Goal: Task Accomplishment & Management: Manage account settings

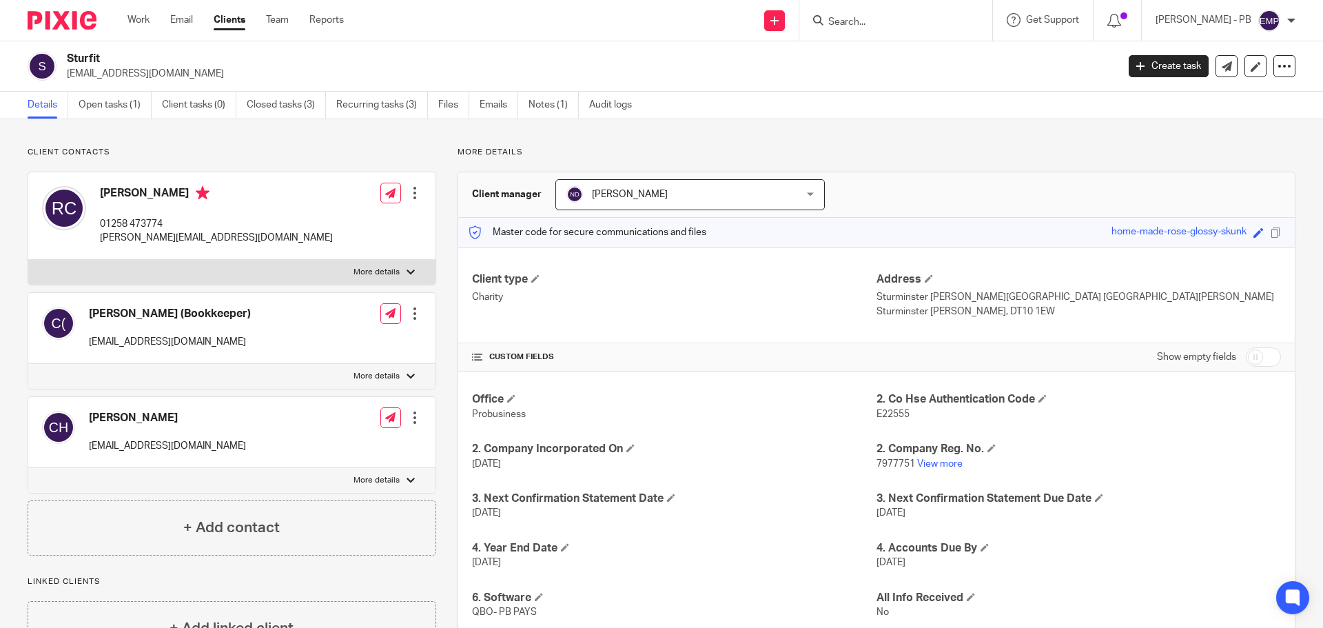
click at [181, 10] on div "Work Email Clients Team Reports Work Email Clients Team Reports Settings" at bounding box center [239, 20] width 251 height 41
click at [185, 23] on link "Email" at bounding box center [181, 20] width 23 height 14
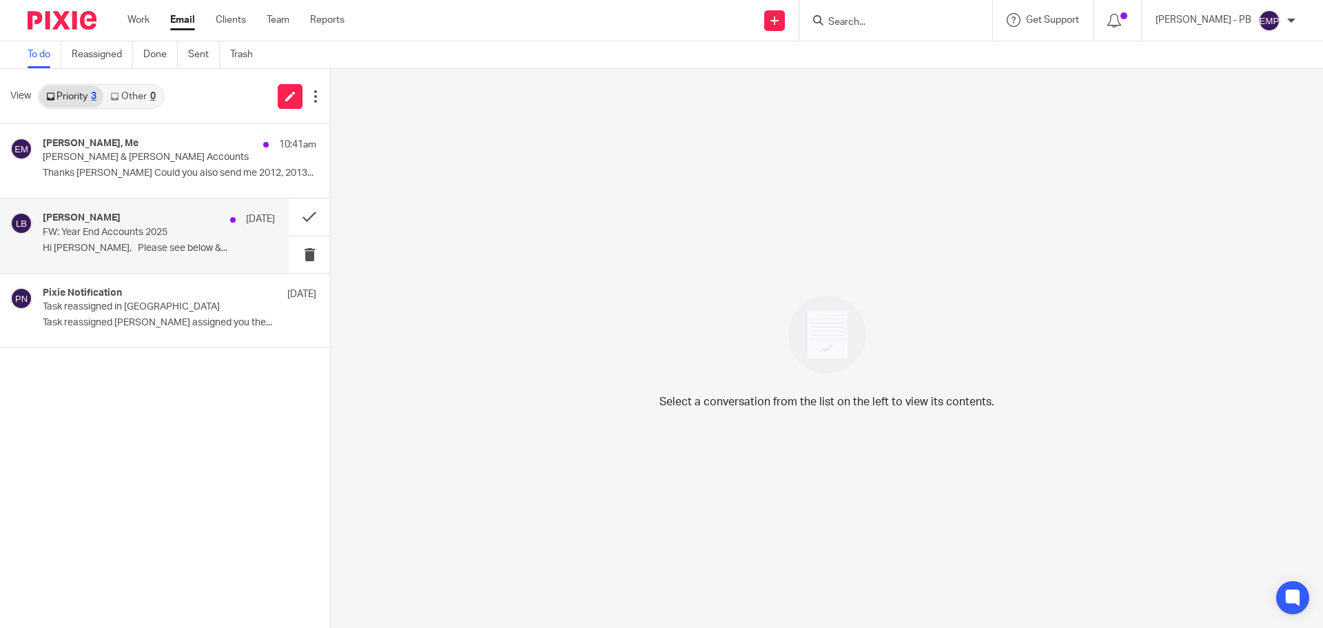
click at [125, 244] on p "Hi Erik, Please see below &..." at bounding box center [159, 249] width 232 height 12
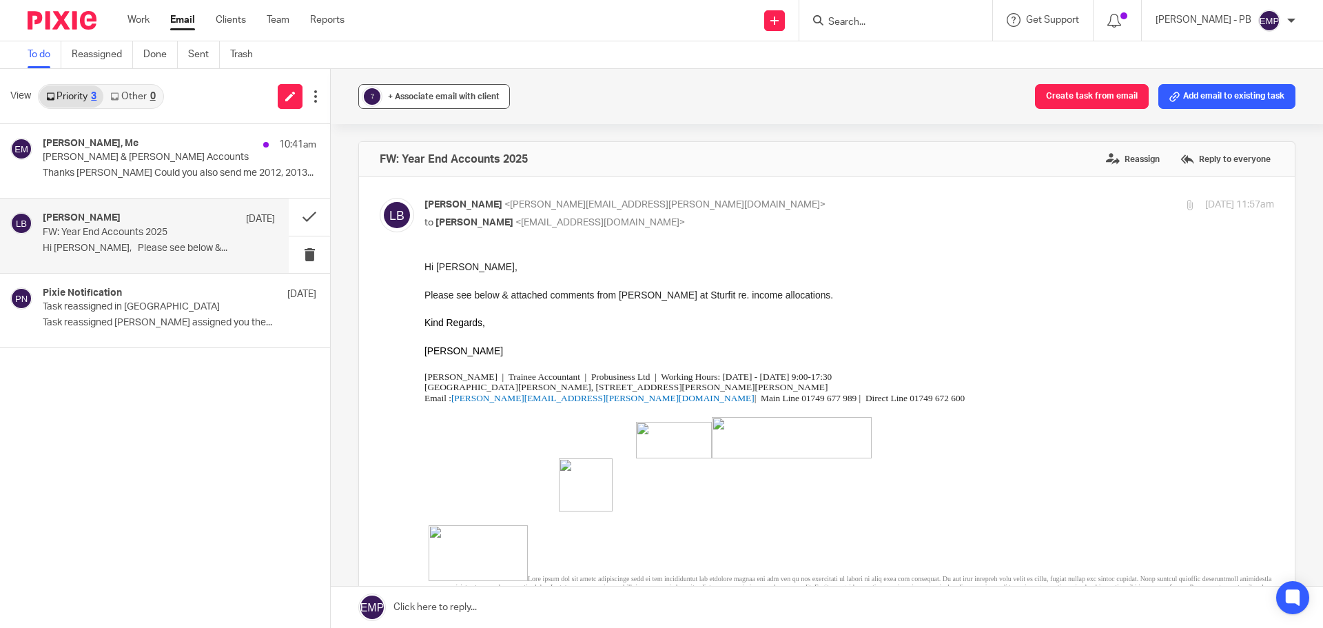
click at [447, 98] on span "+ Associate email with client" at bounding box center [444, 96] width 112 height 8
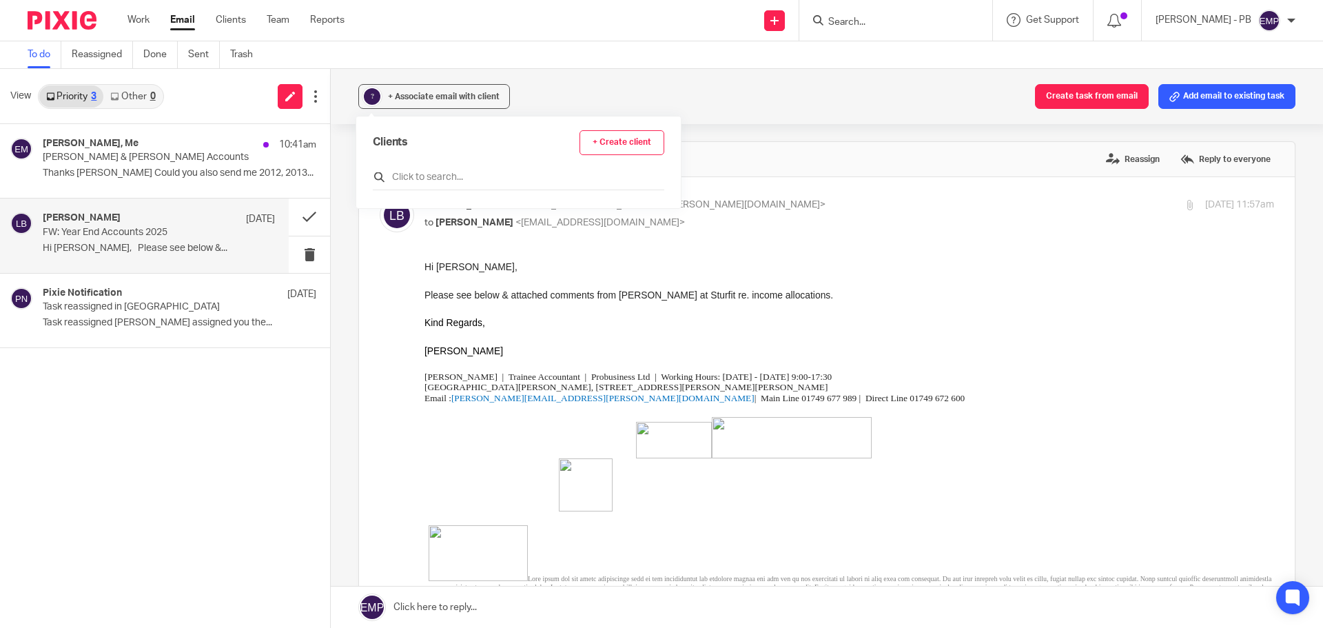
click at [433, 178] on input "text" at bounding box center [518, 177] width 291 height 14
type input "sturf"
click at [380, 246] on input "checkbox" at bounding box center [378, 244] width 10 height 10
checkbox input "true"
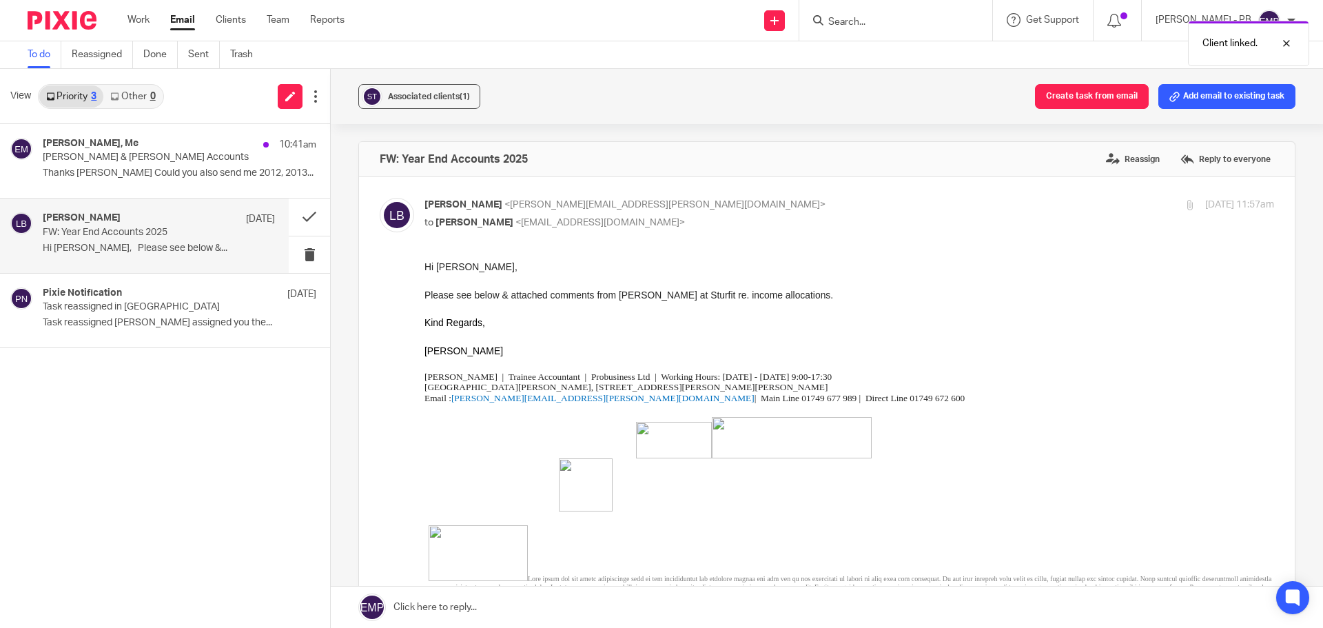
click at [347, 272] on div "Associated clients (1) Create task from email Add email to existing task FW: Ye…" at bounding box center [827, 348] width 992 height 559
click at [305, 224] on button at bounding box center [309, 216] width 41 height 37
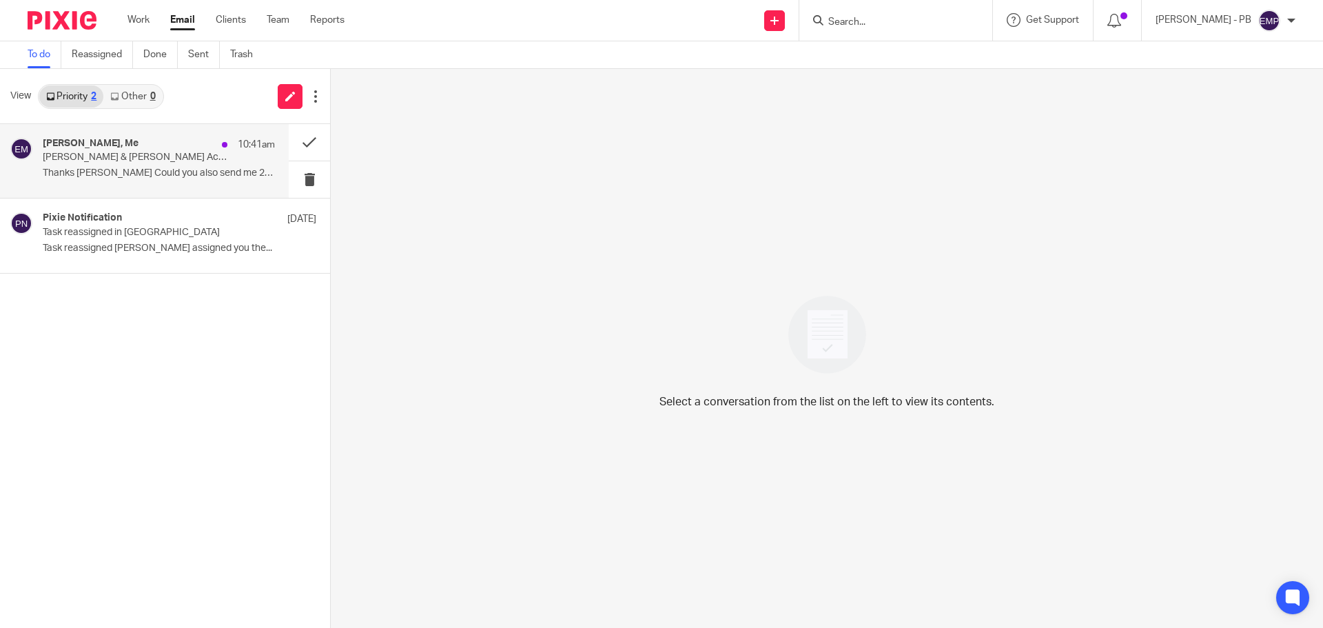
click at [167, 163] on p "Gilson & Tucker Accounts" at bounding box center [136, 158] width 186 height 12
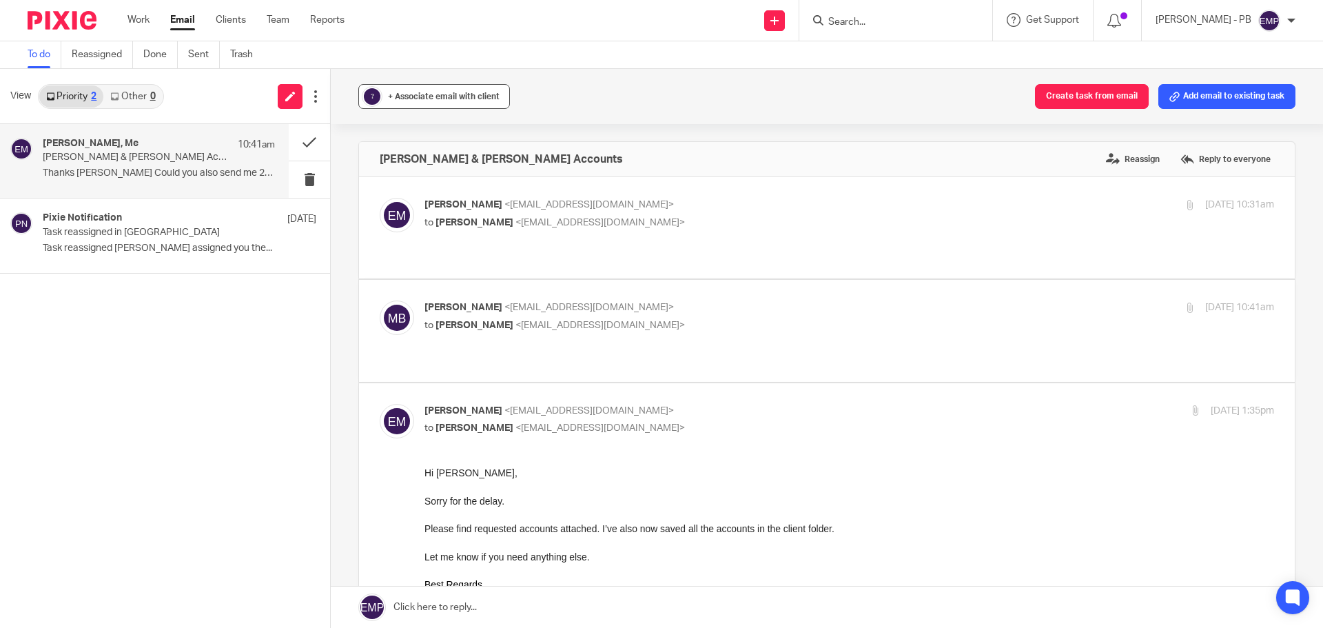
click at [417, 99] on span "+ Associate email with client" at bounding box center [444, 96] width 112 height 8
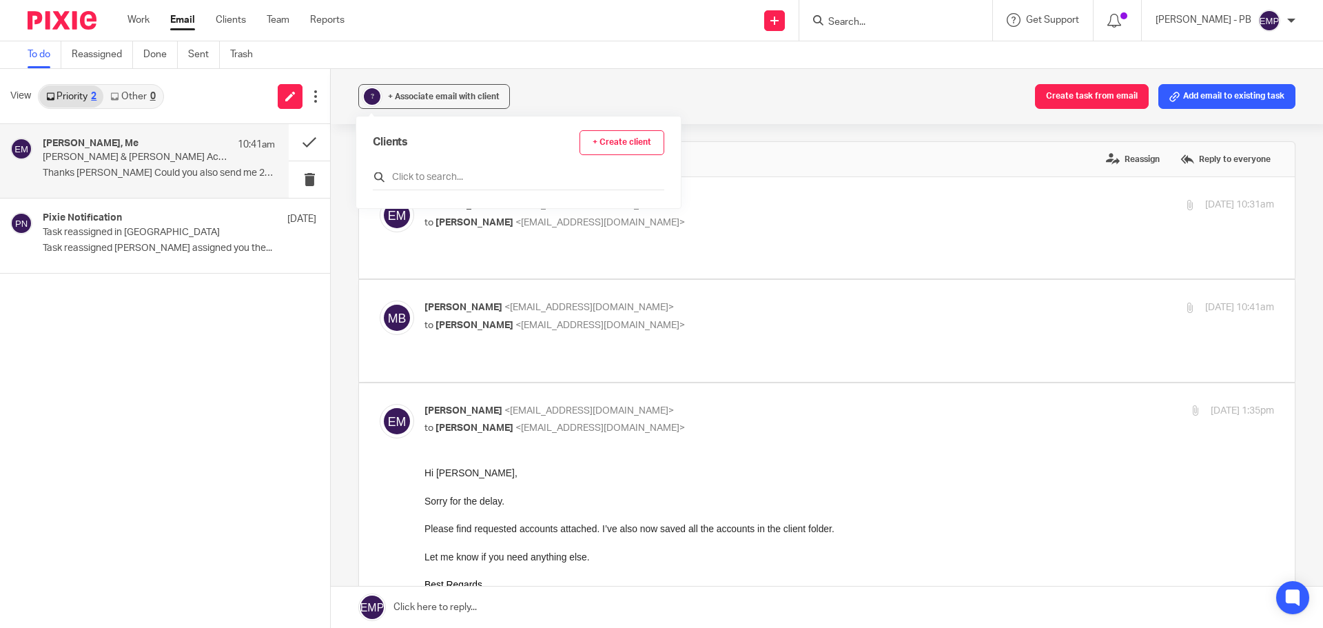
click at [444, 176] on input "text" at bounding box center [518, 177] width 291 height 14
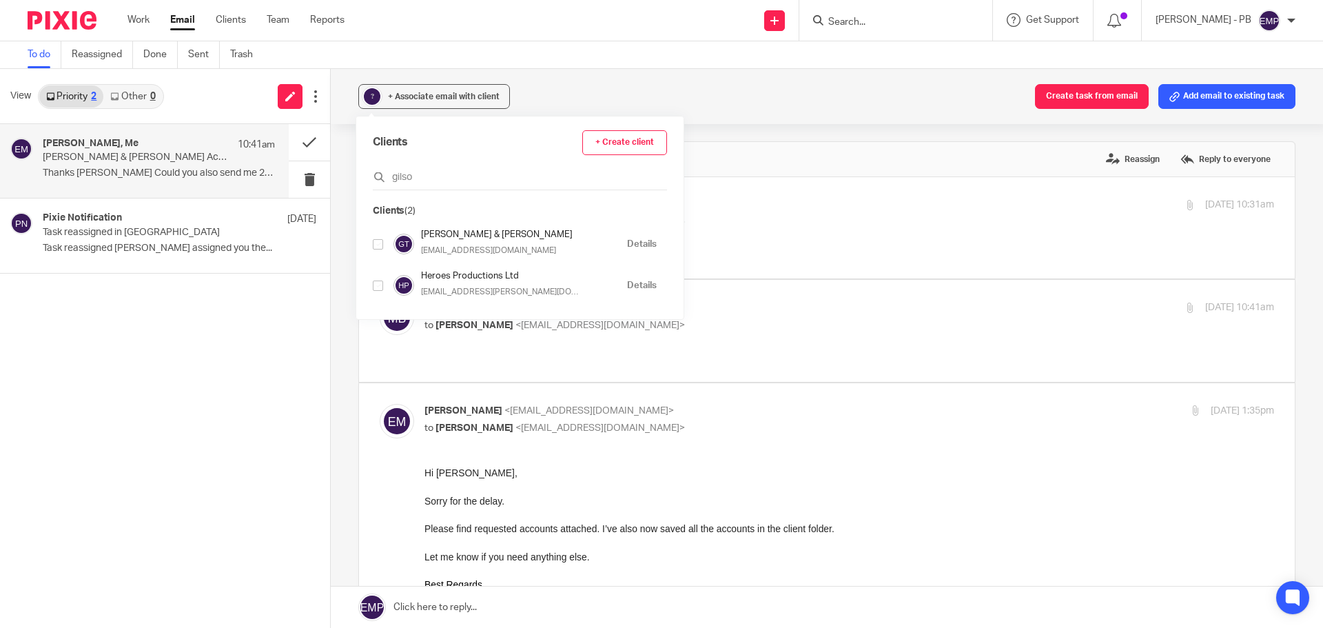
type input "gilso"
click at [380, 240] on input "checkbox" at bounding box center [378, 244] width 10 height 10
checkbox input "true"
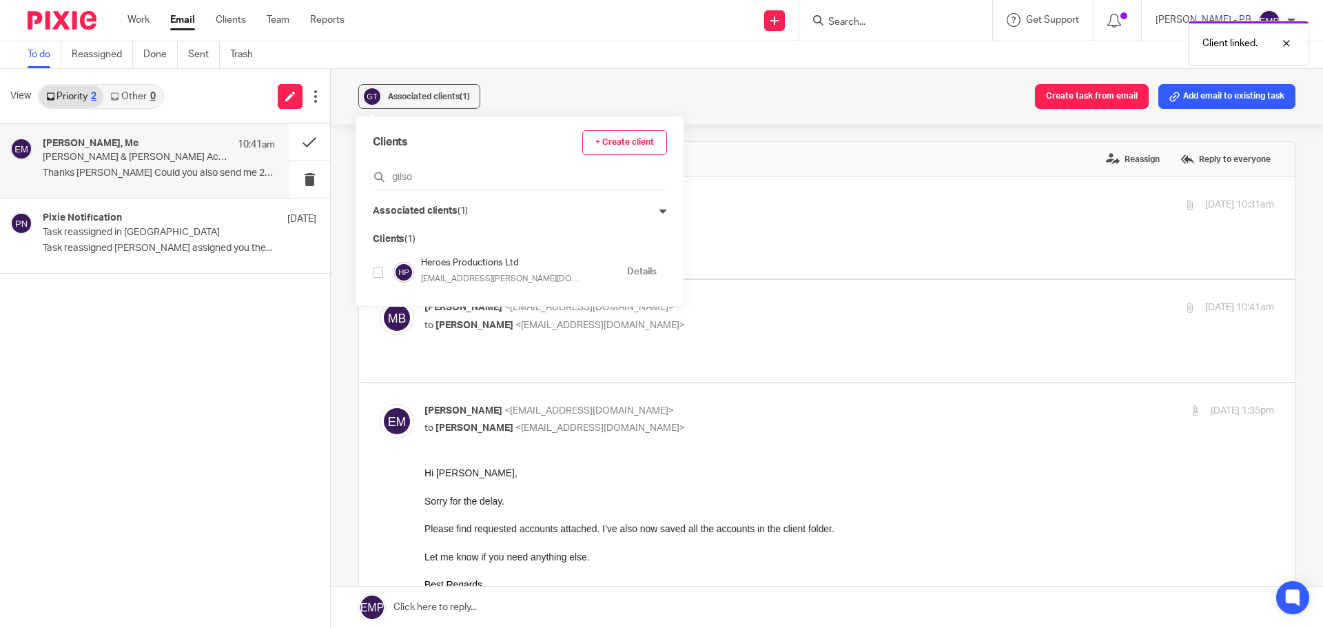
click at [346, 168] on div "Associated clients (1) Create task from email Add email to existing task Gilson…" at bounding box center [827, 348] width 992 height 559
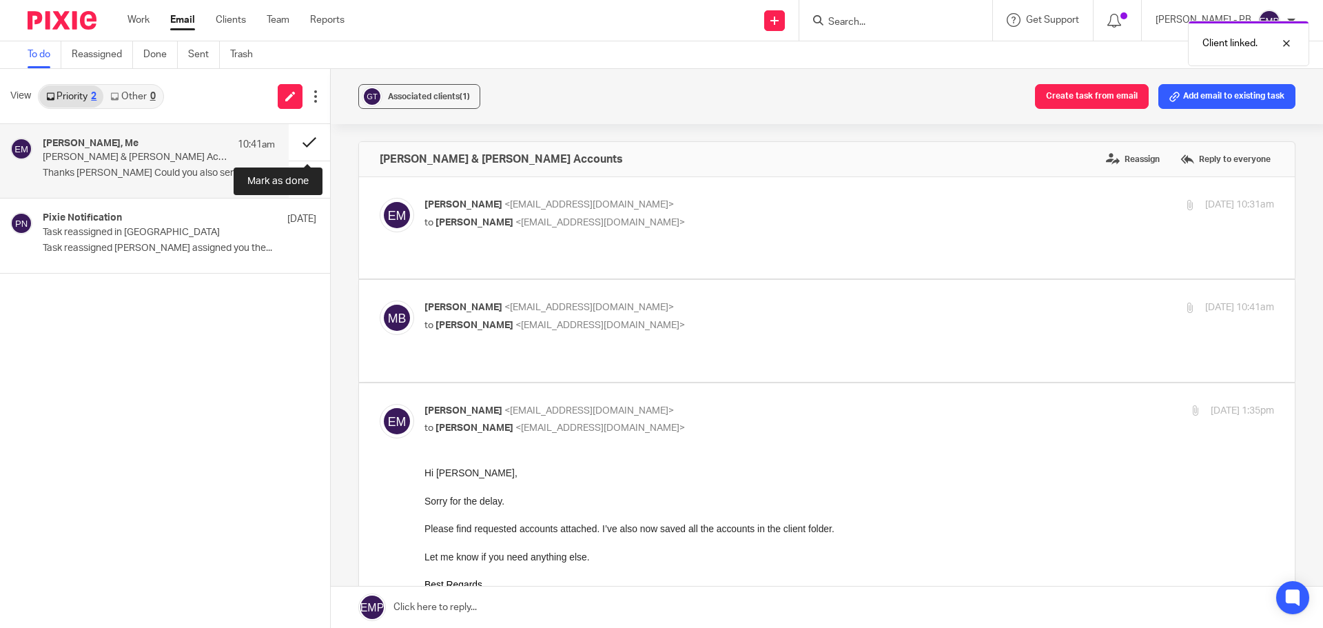
click at [310, 141] on button at bounding box center [309, 142] width 41 height 37
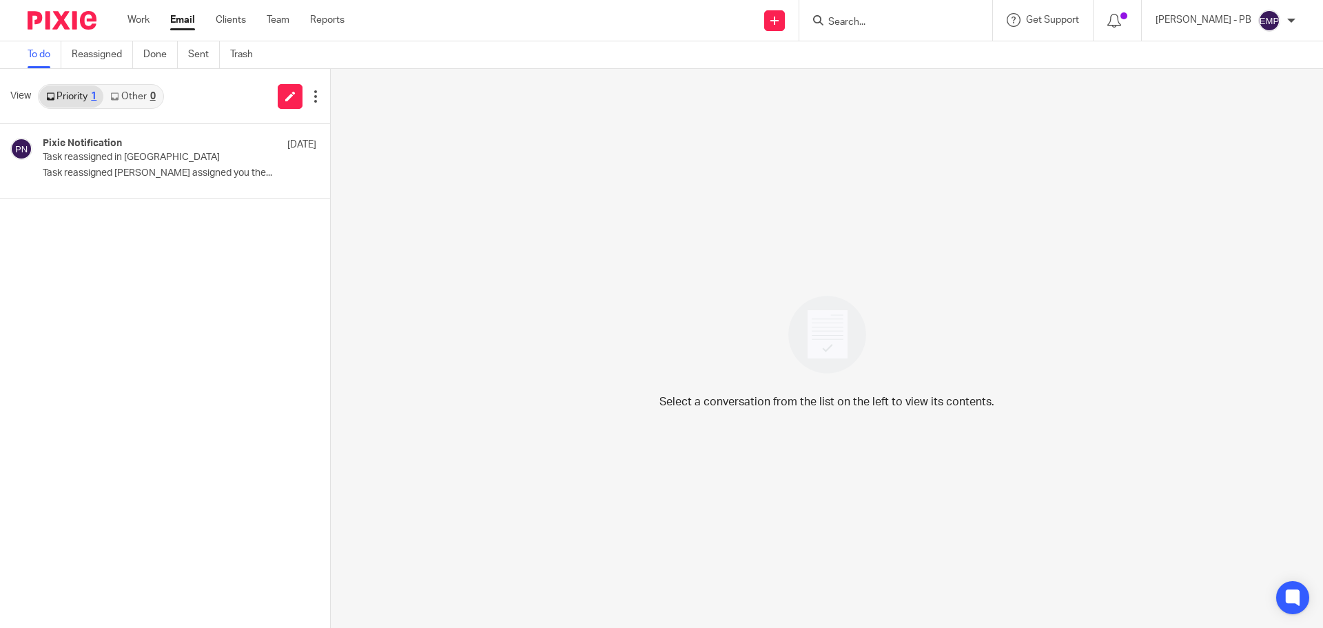
click at [354, 289] on div "Select a conversation from the list on the left to view its contents." at bounding box center [827, 348] width 992 height 559
click at [142, 19] on link "Work" at bounding box center [138, 20] width 22 height 14
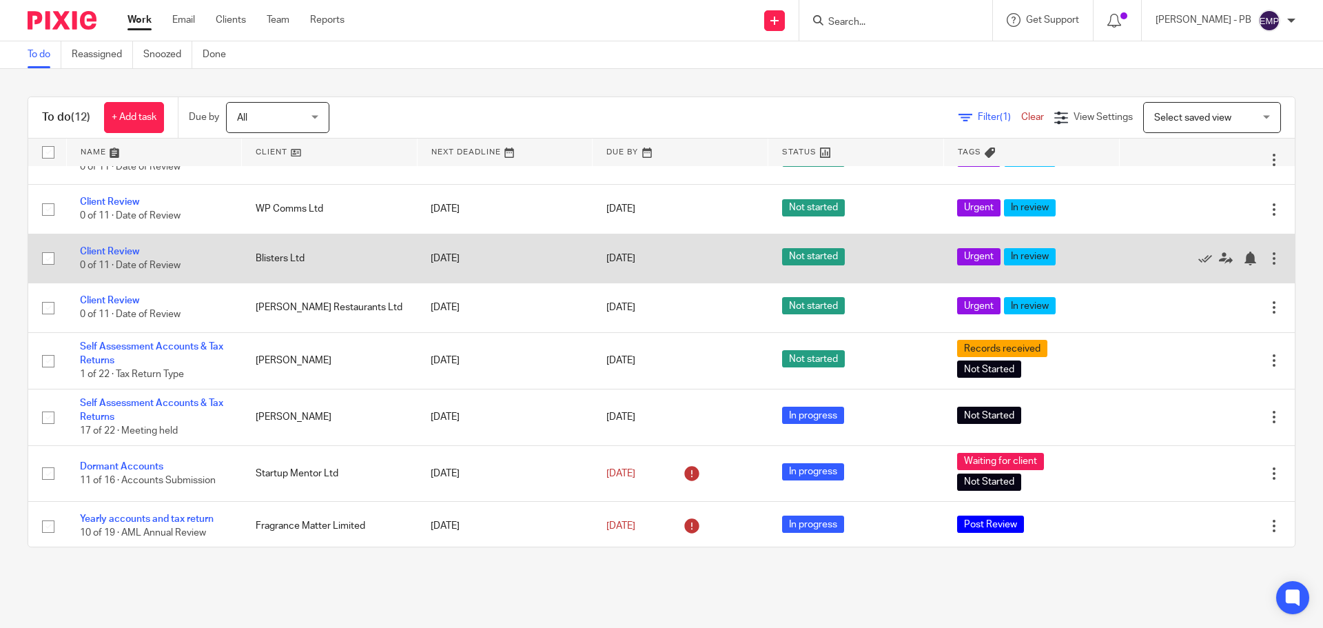
scroll to position [253, 0]
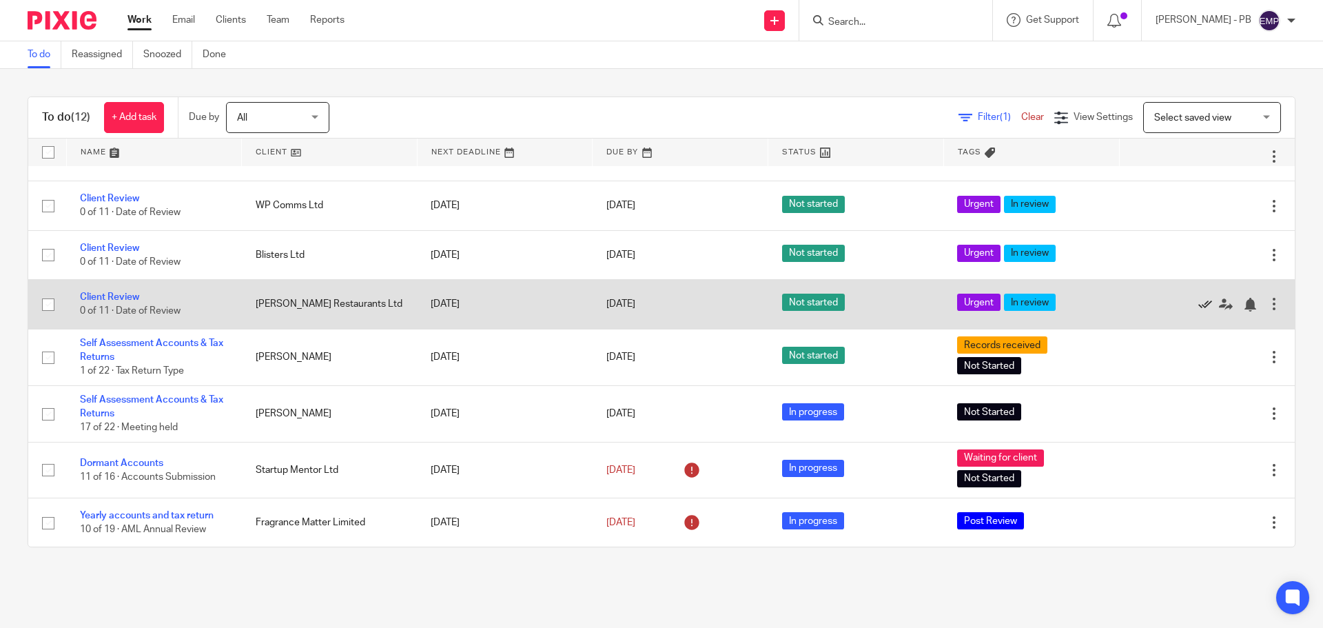
click at [1198, 304] on icon at bounding box center [1205, 305] width 14 height 14
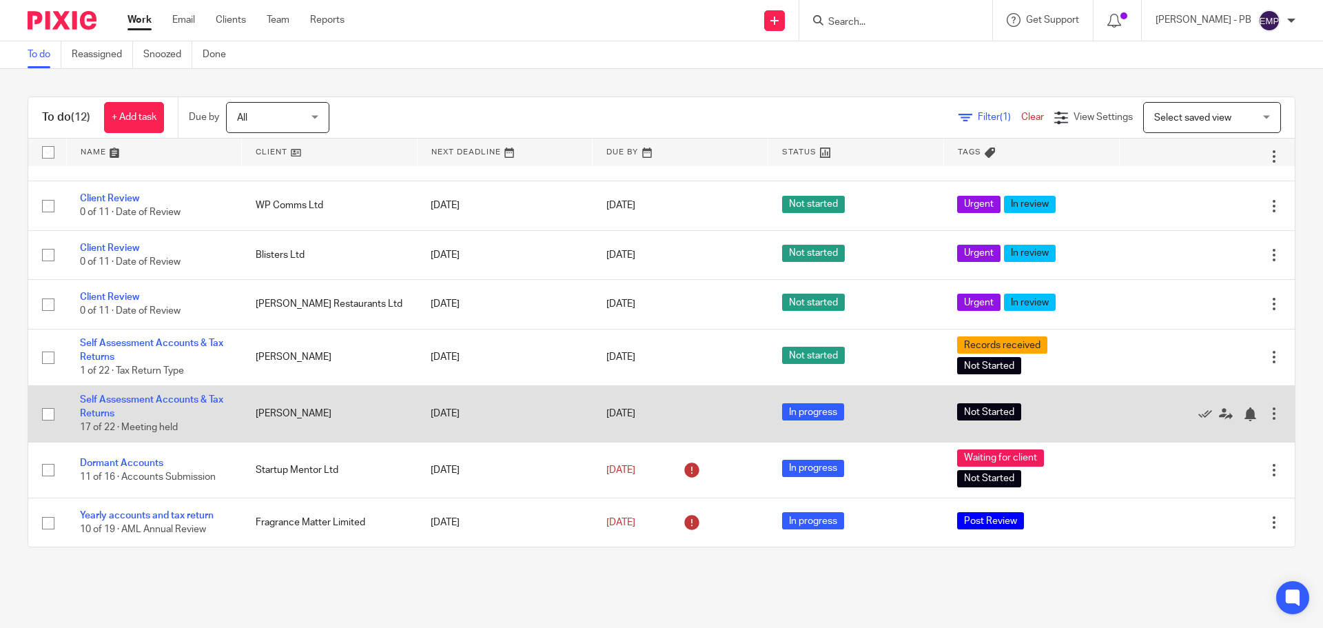
scroll to position [204, 0]
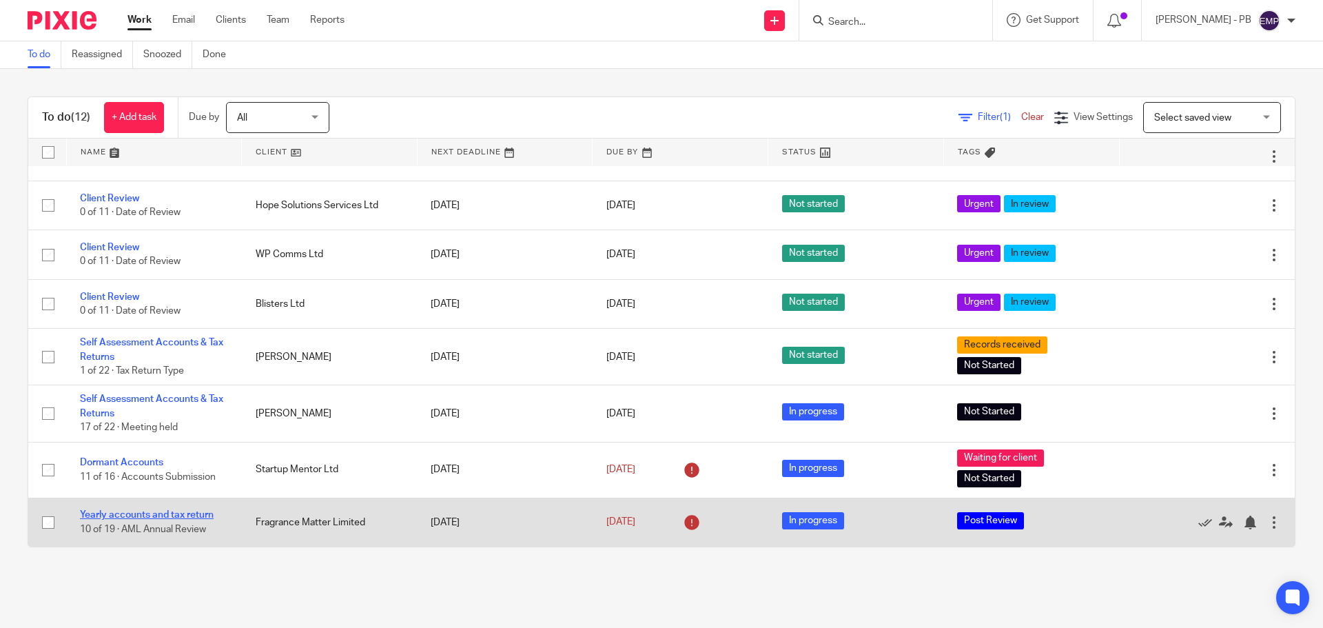
click at [187, 515] on link "Yearly accounts and tax return" at bounding box center [147, 515] width 134 height 10
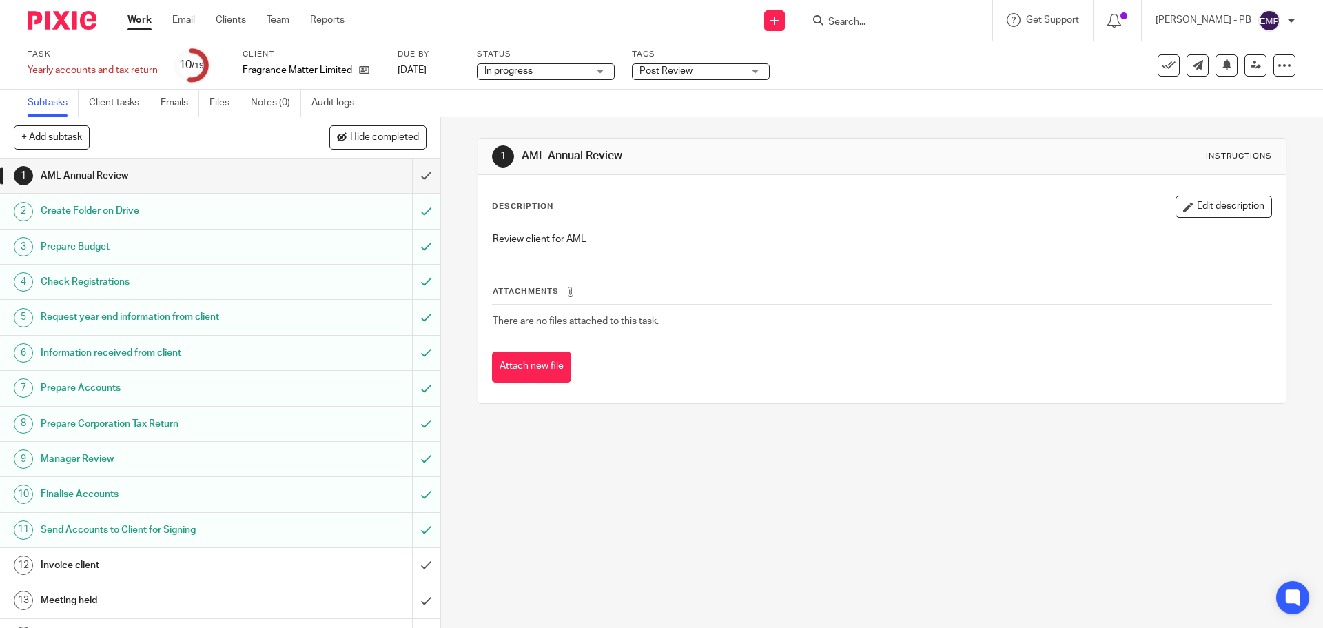
click at [139, 23] on link "Work" at bounding box center [139, 20] width 24 height 14
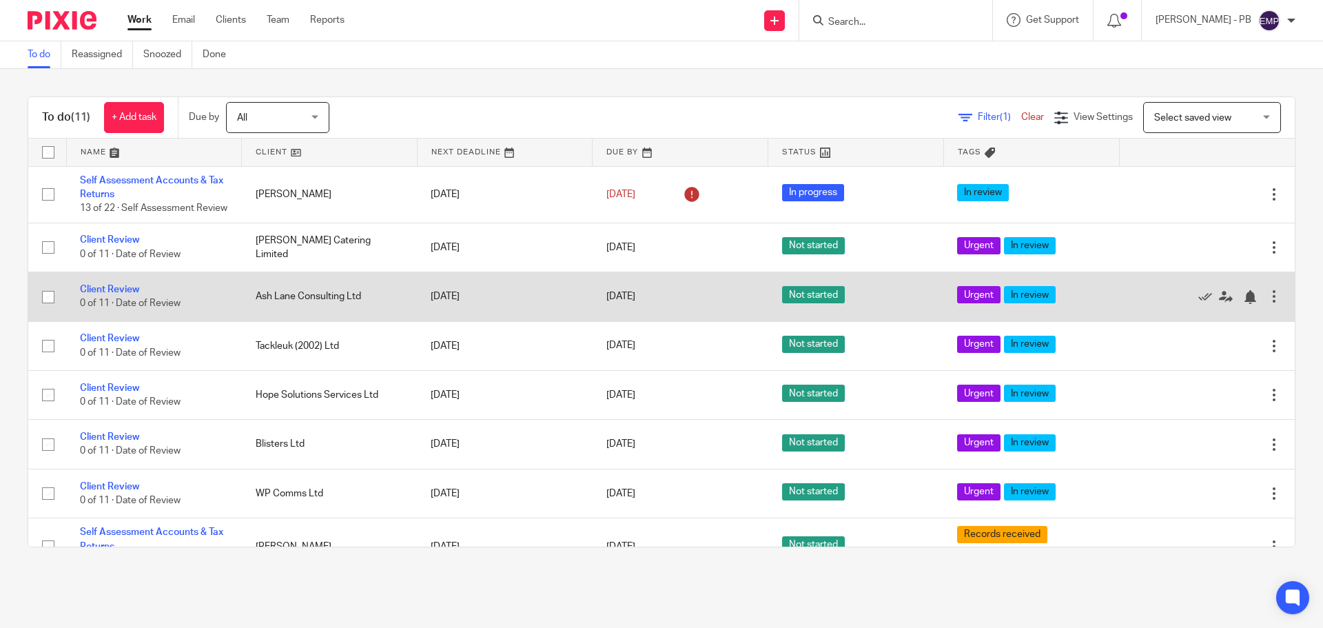
click at [1267, 303] on div at bounding box center [1274, 296] width 14 height 14
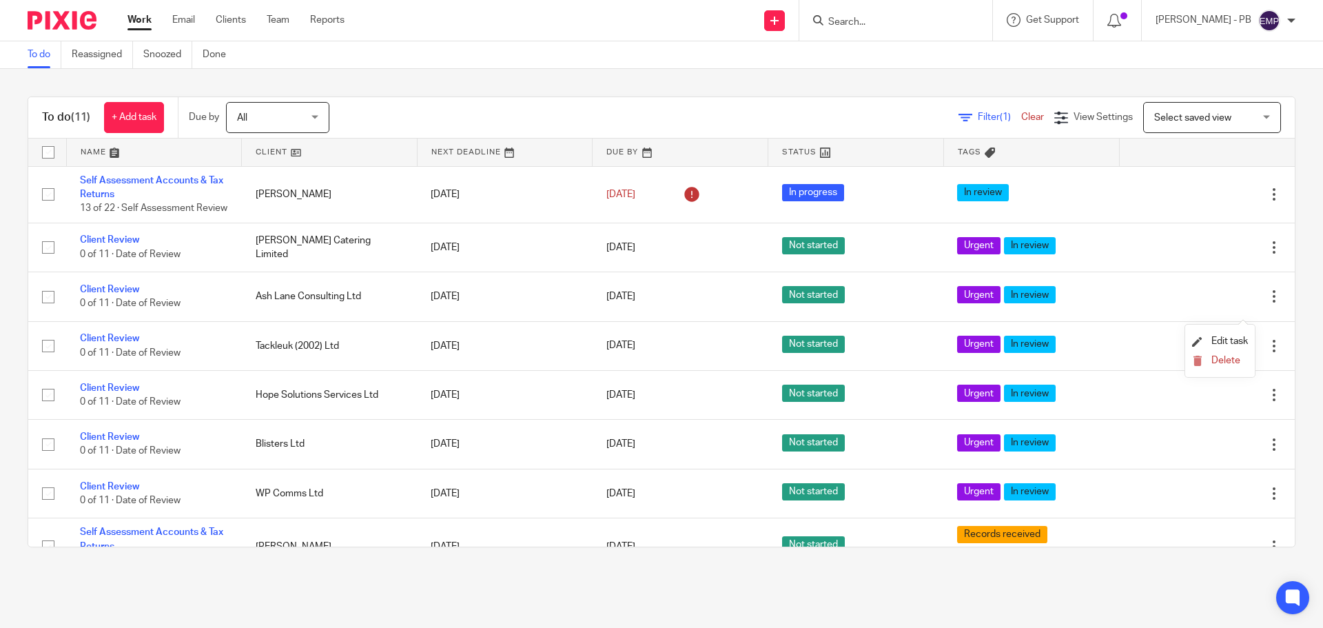
click at [895, 25] on input "Search" at bounding box center [889, 23] width 124 height 12
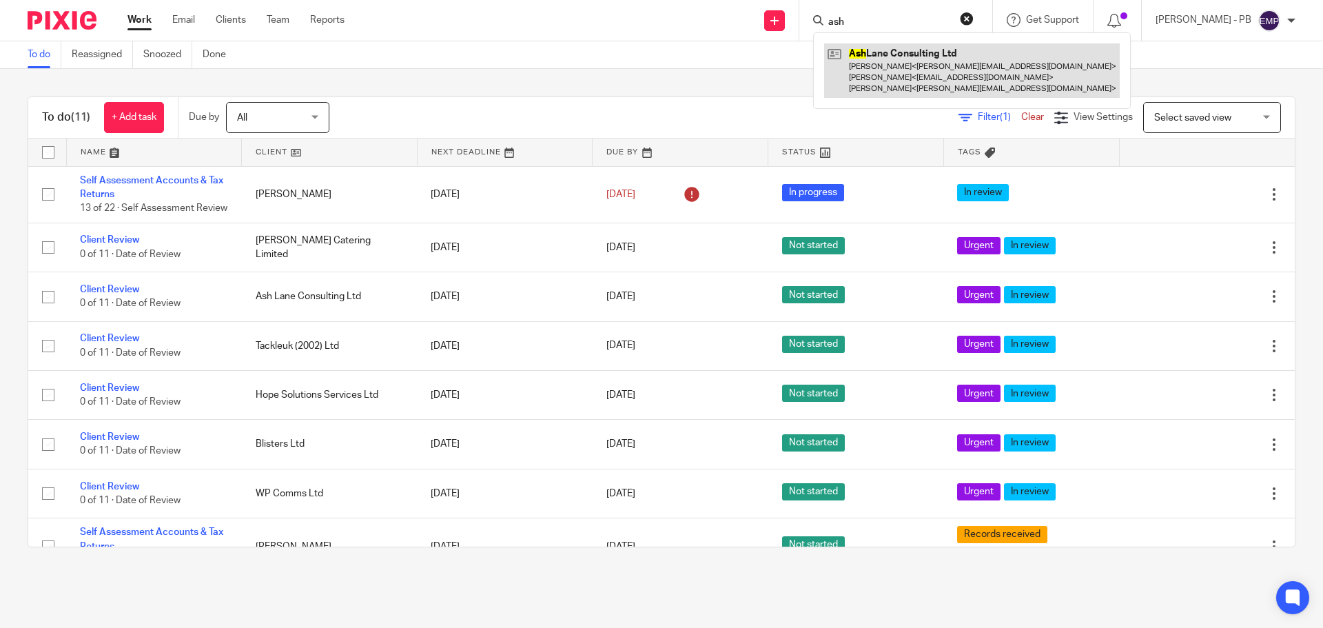
type input "ash"
click at [922, 69] on link at bounding box center [972, 70] width 296 height 54
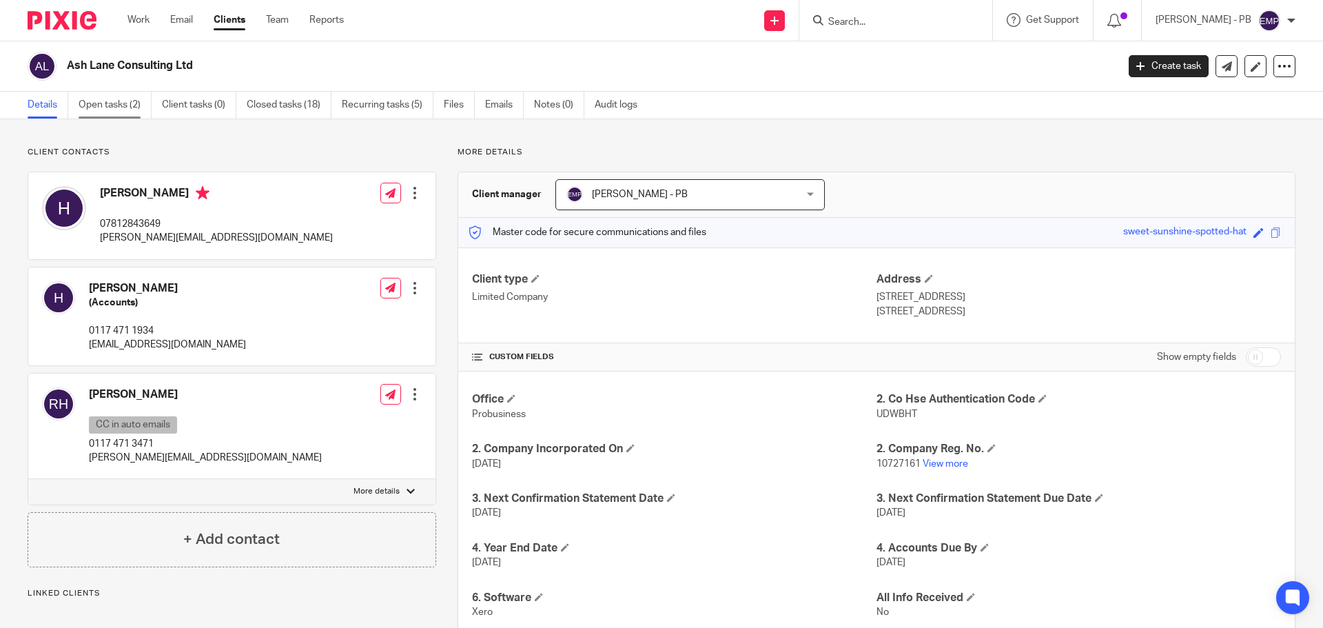
click at [134, 105] on link "Open tasks (2)" at bounding box center [115, 105] width 73 height 27
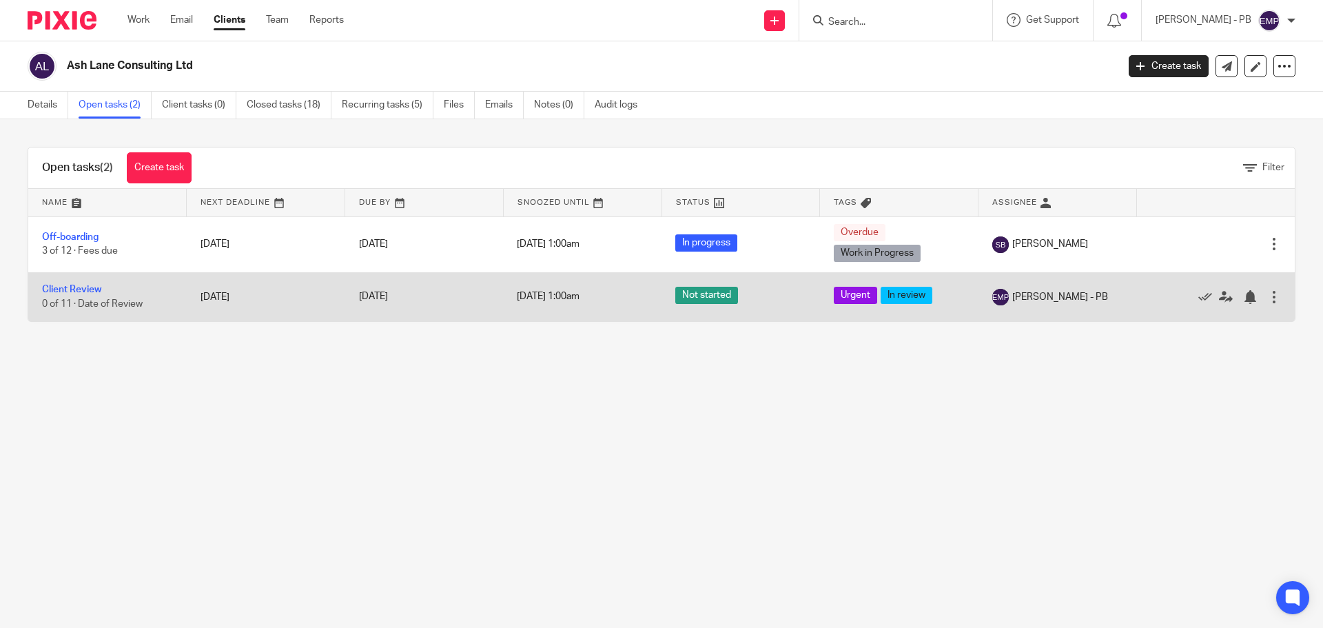
click at [1267, 296] on div at bounding box center [1274, 297] width 14 height 14
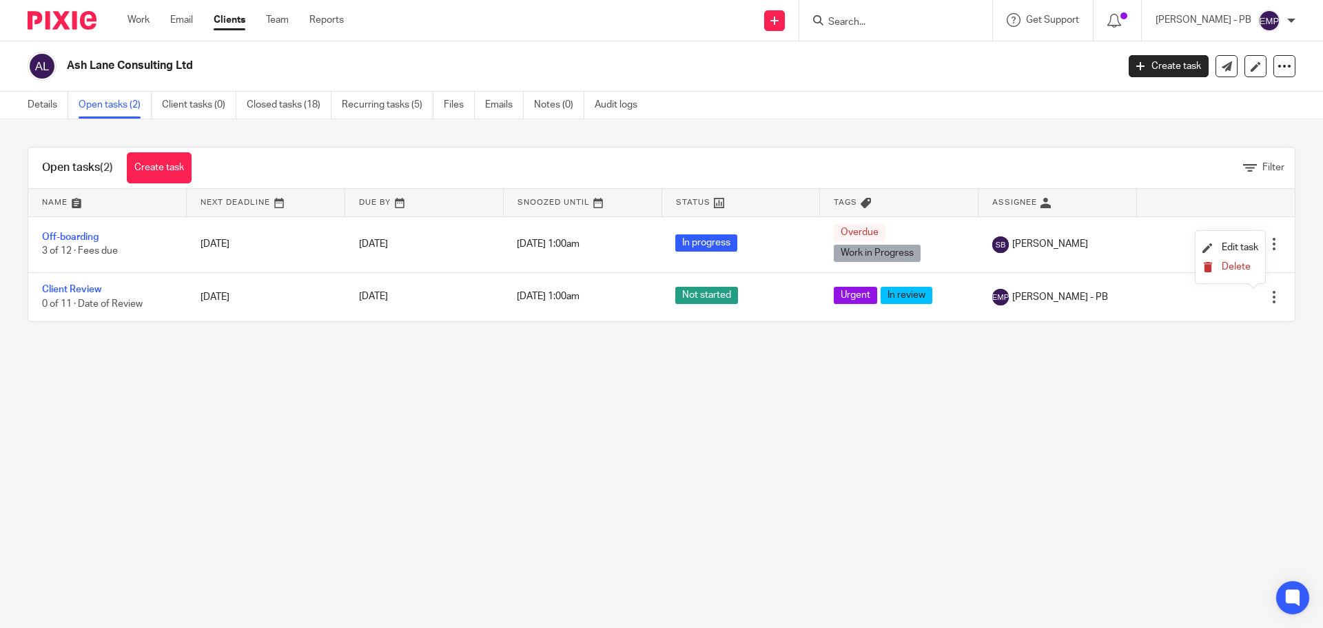
click at [1230, 268] on span "Delete" at bounding box center [1235, 267] width 29 height 10
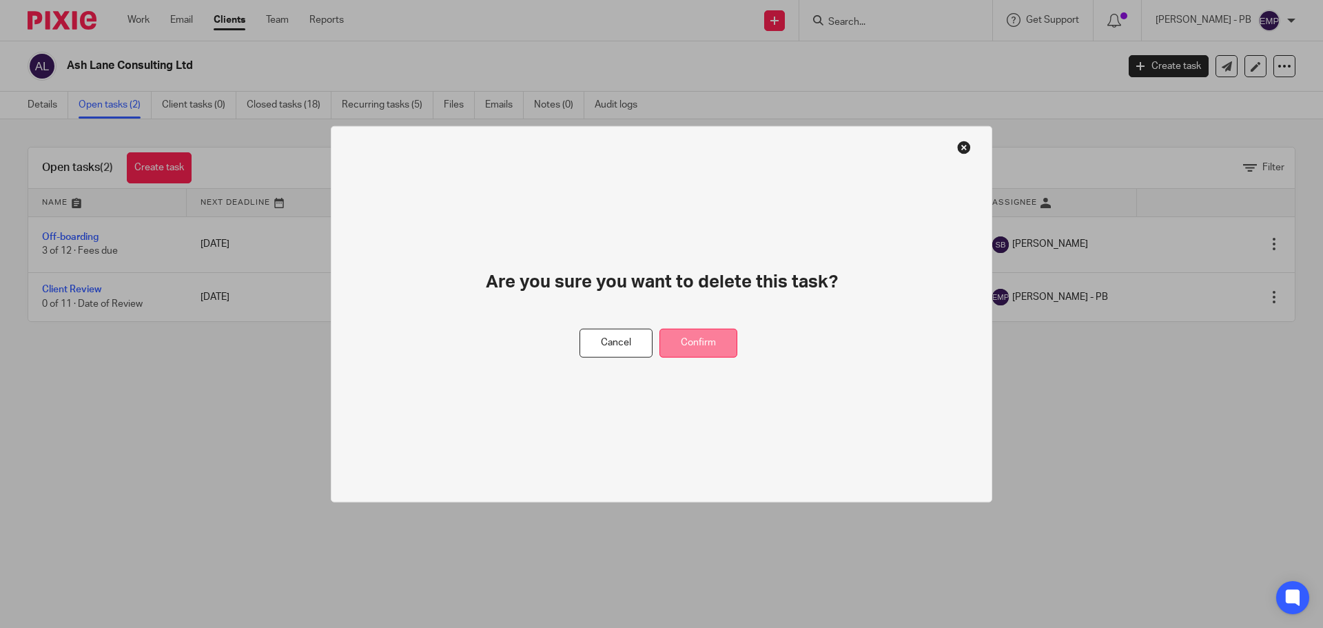
click at [704, 336] on button "Confirm" at bounding box center [698, 343] width 78 height 30
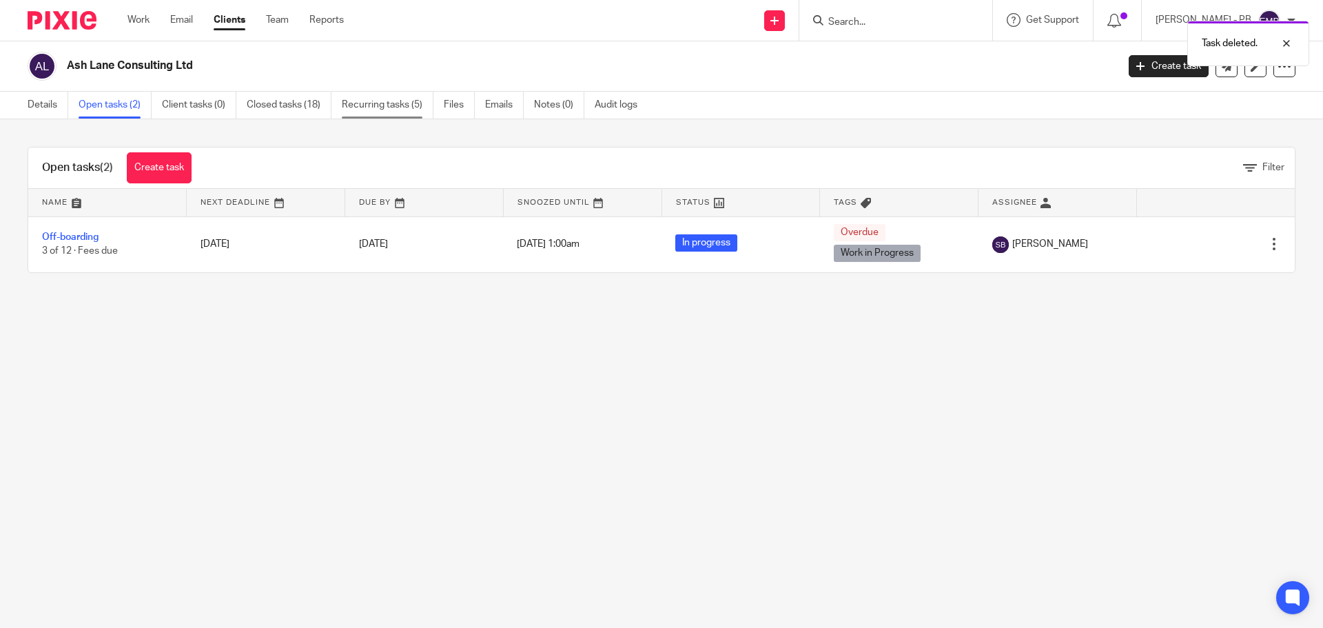
click at [369, 109] on link "Recurring tasks (5)" at bounding box center [388, 105] width 92 height 27
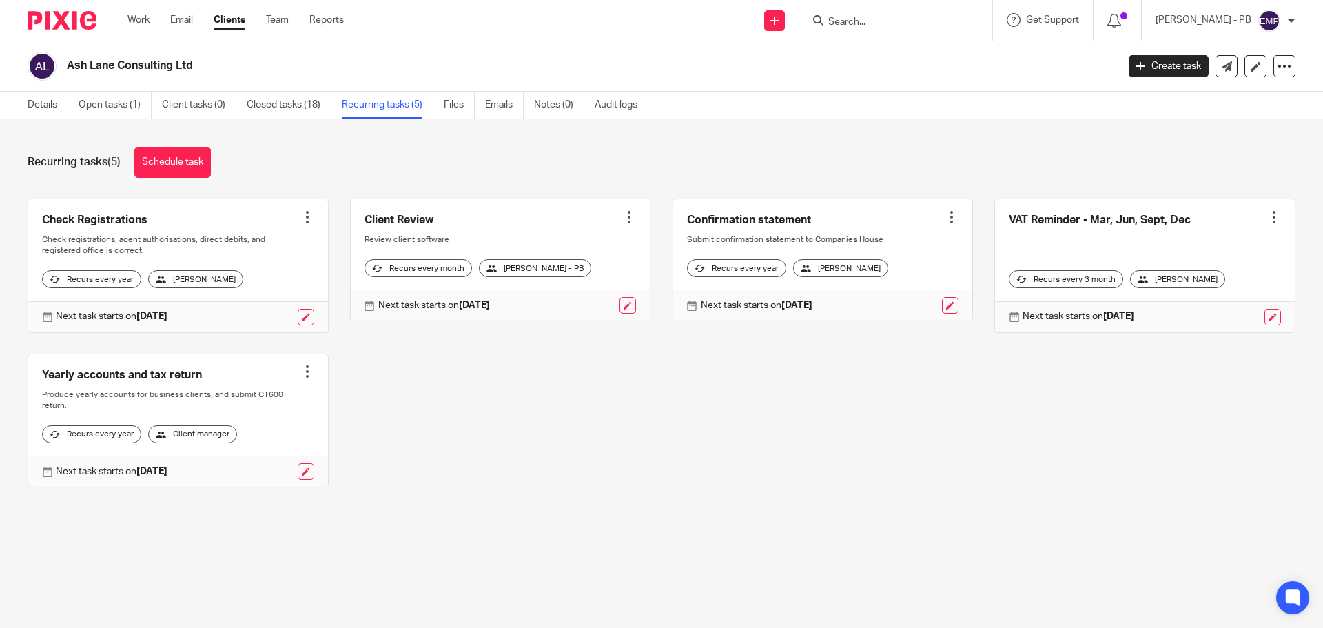
click at [622, 220] on div at bounding box center [629, 217] width 14 height 14
click at [581, 306] on span "Cancel schedule" at bounding box center [568, 305] width 72 height 10
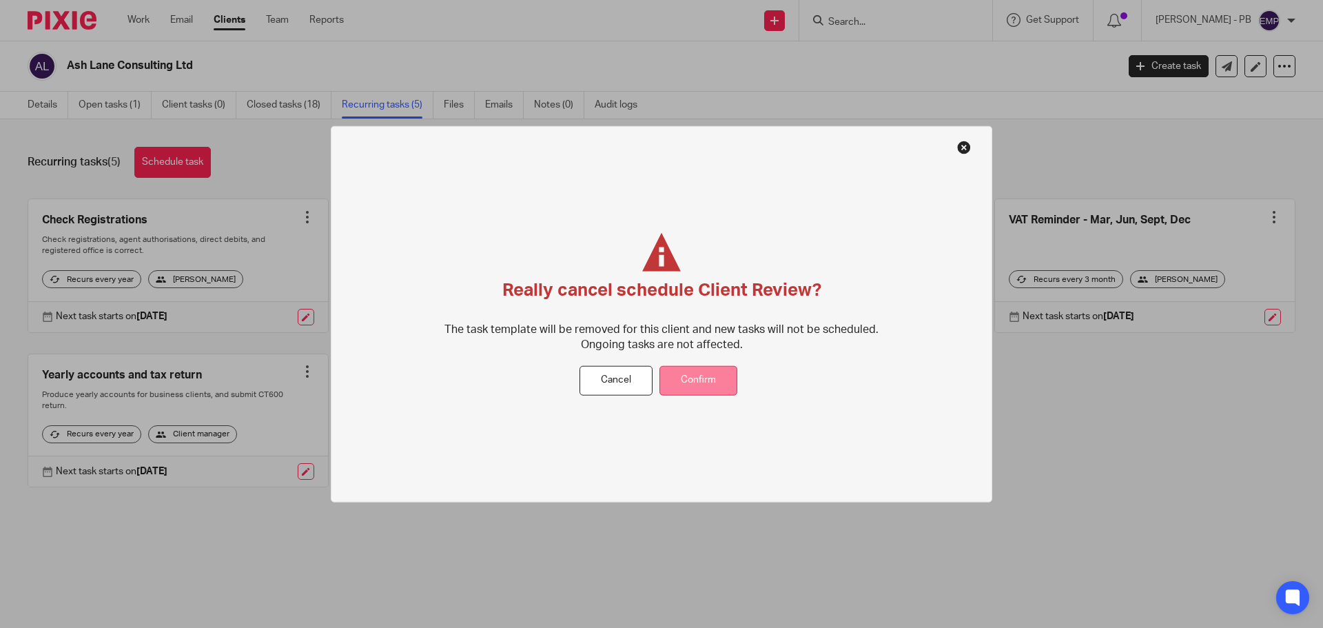
click at [676, 367] on button "Confirm" at bounding box center [698, 381] width 78 height 30
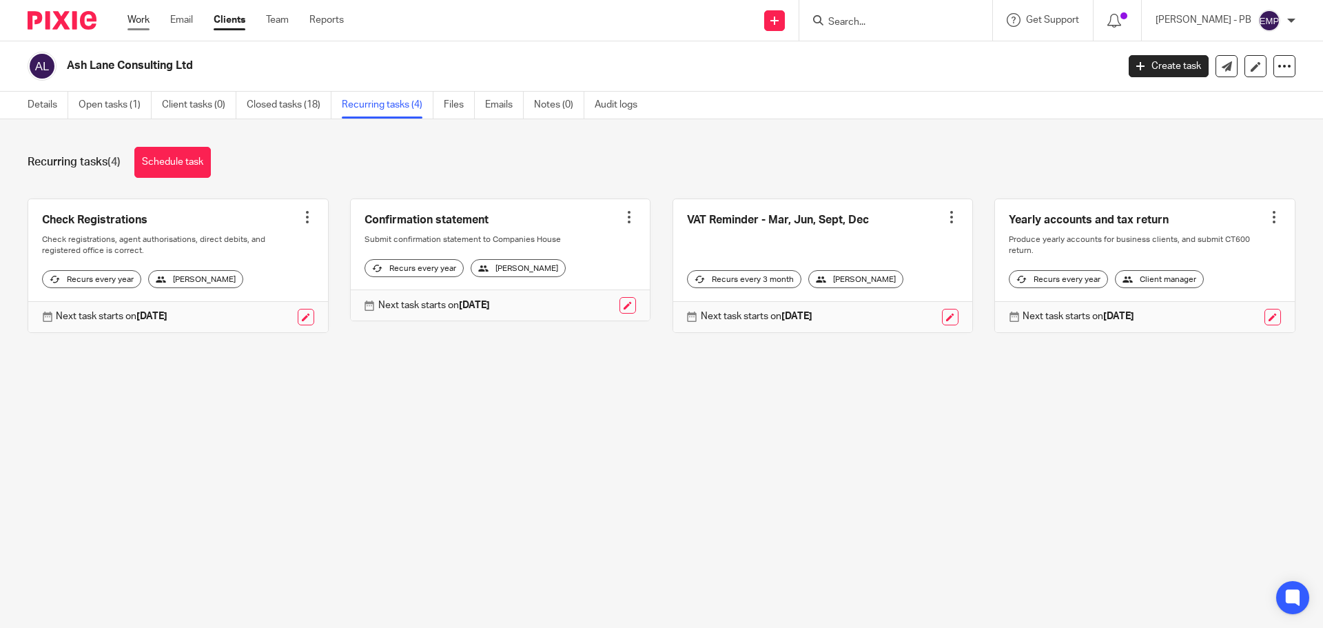
click at [142, 23] on link "Work" at bounding box center [138, 20] width 22 height 14
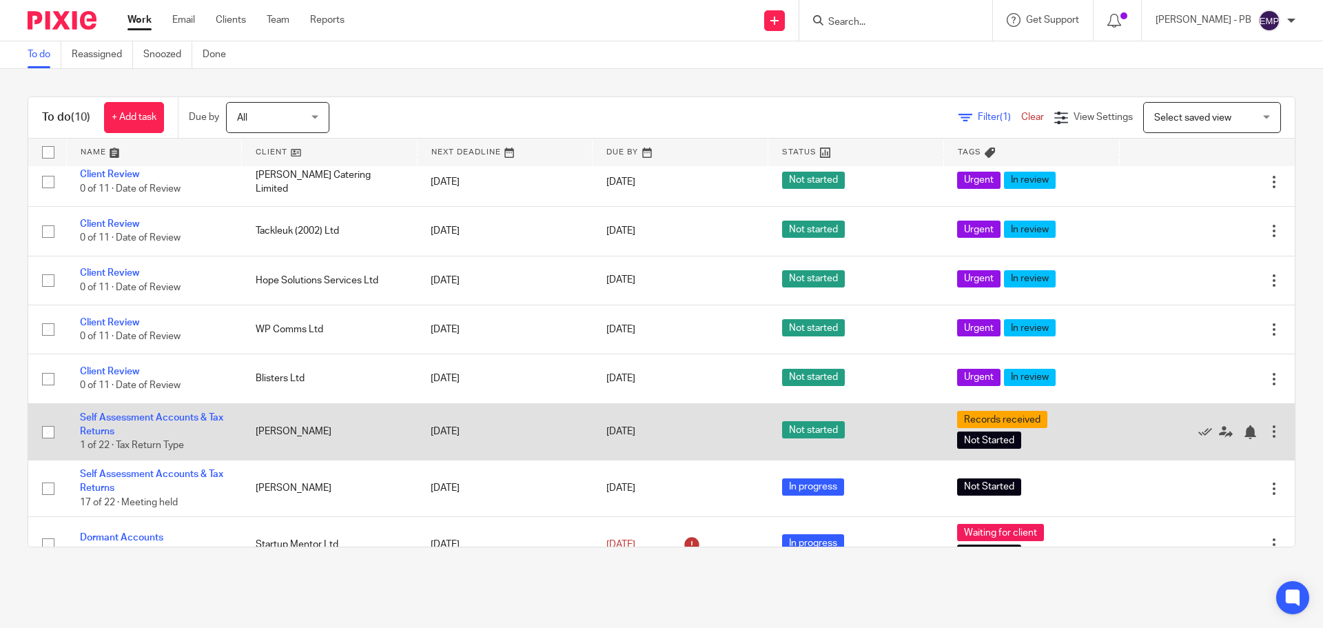
scroll to position [154, 0]
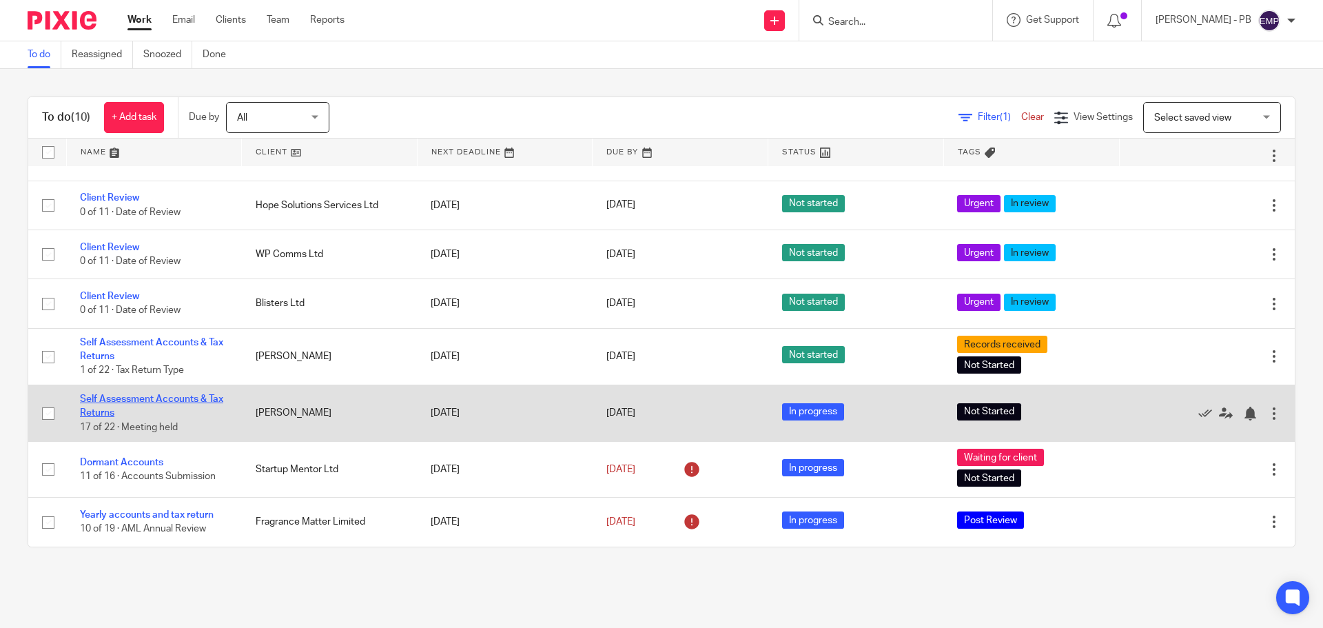
click at [170, 402] on link "Self Assessment Accounts & Tax Returns" at bounding box center [151, 405] width 143 height 23
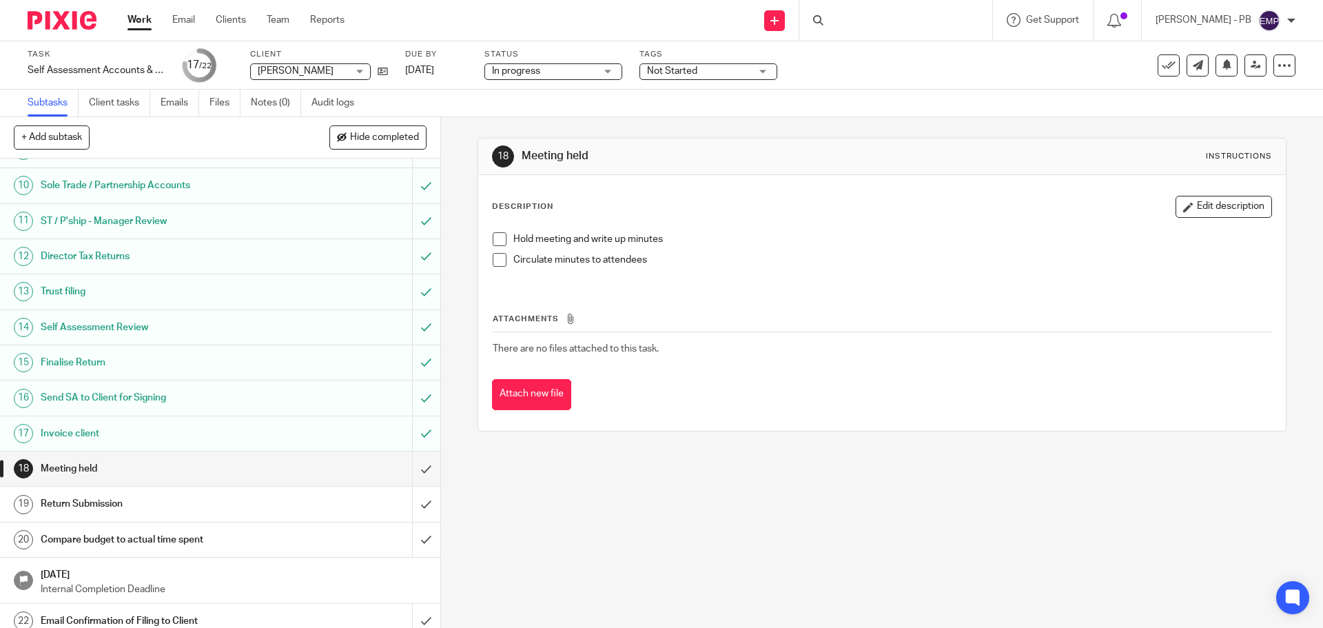
scroll to position [320, 0]
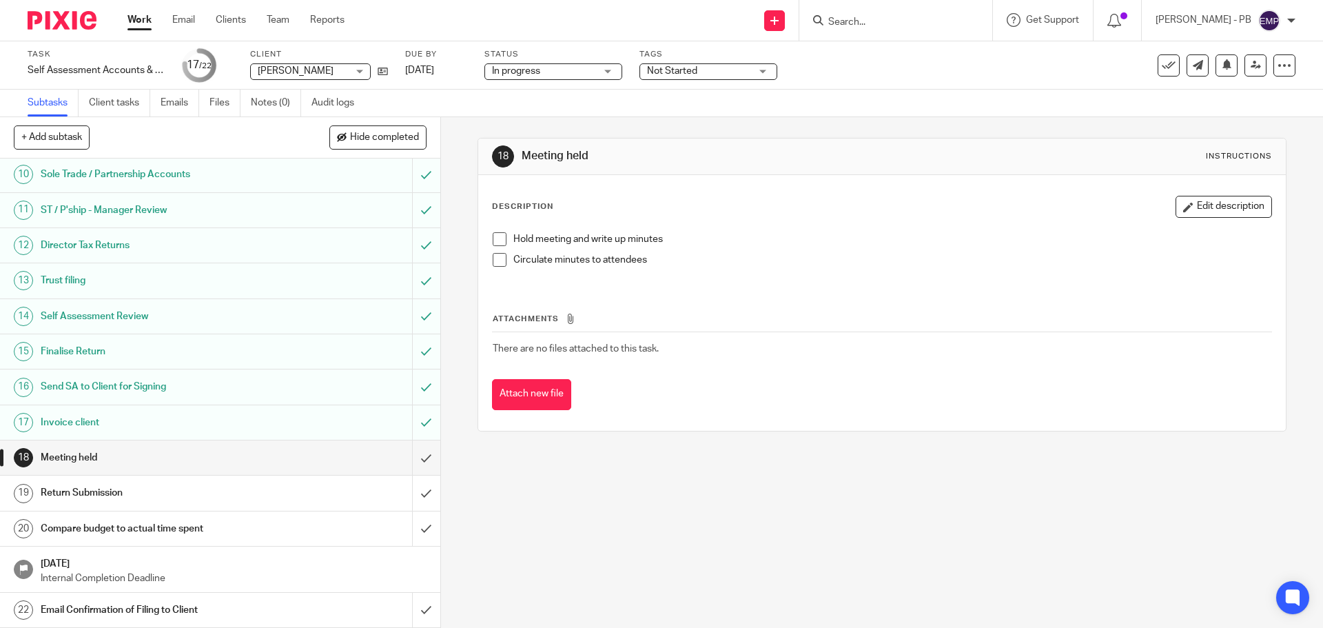
click at [714, 72] on span "Not Started" at bounding box center [698, 71] width 103 height 14
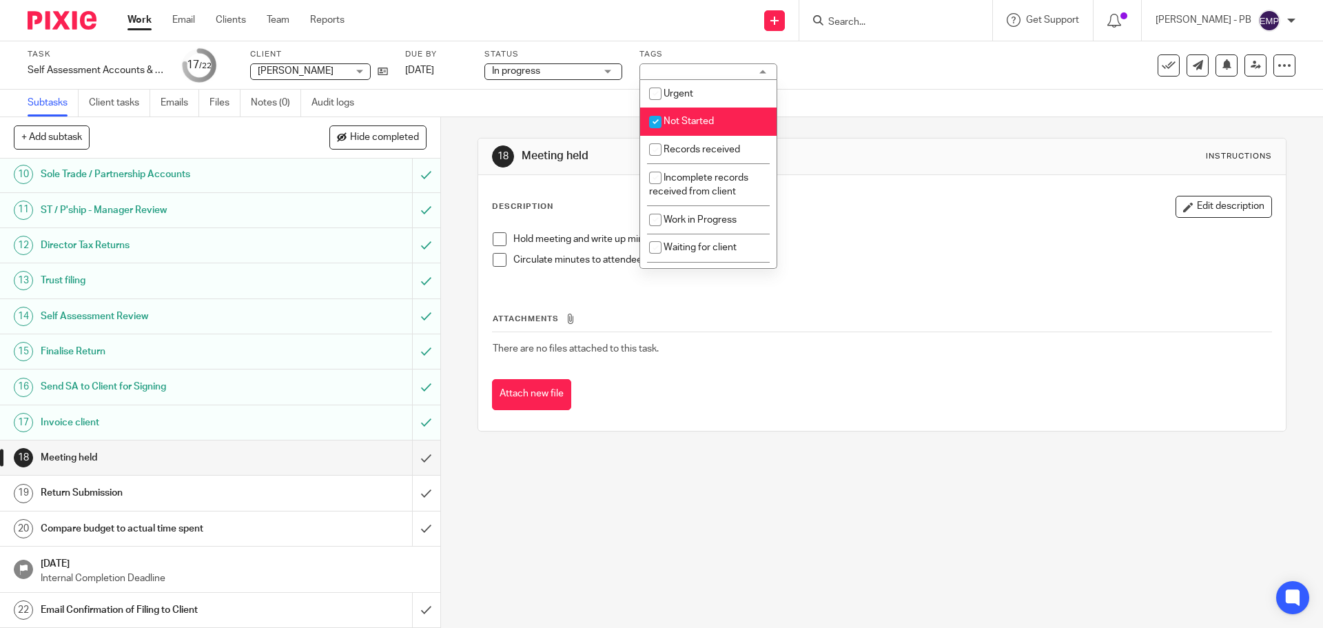
click at [700, 121] on span "Not Started" at bounding box center [688, 121] width 50 height 10
checkbox input "false"
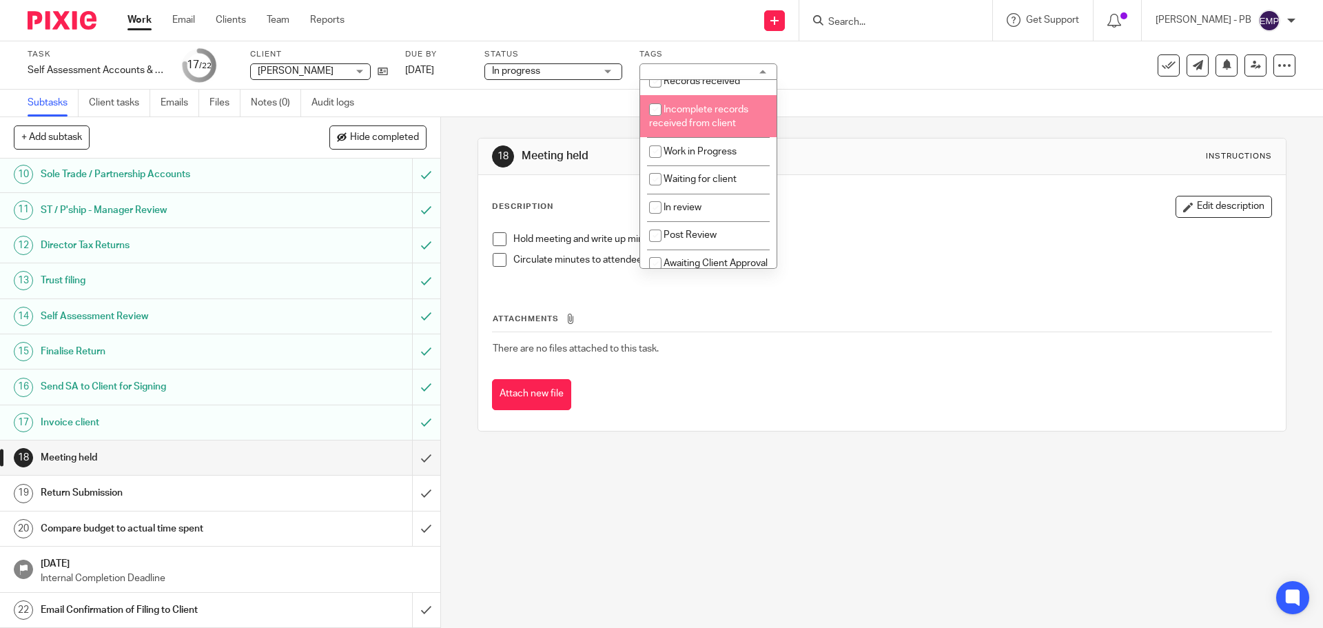
scroll to position [69, 0]
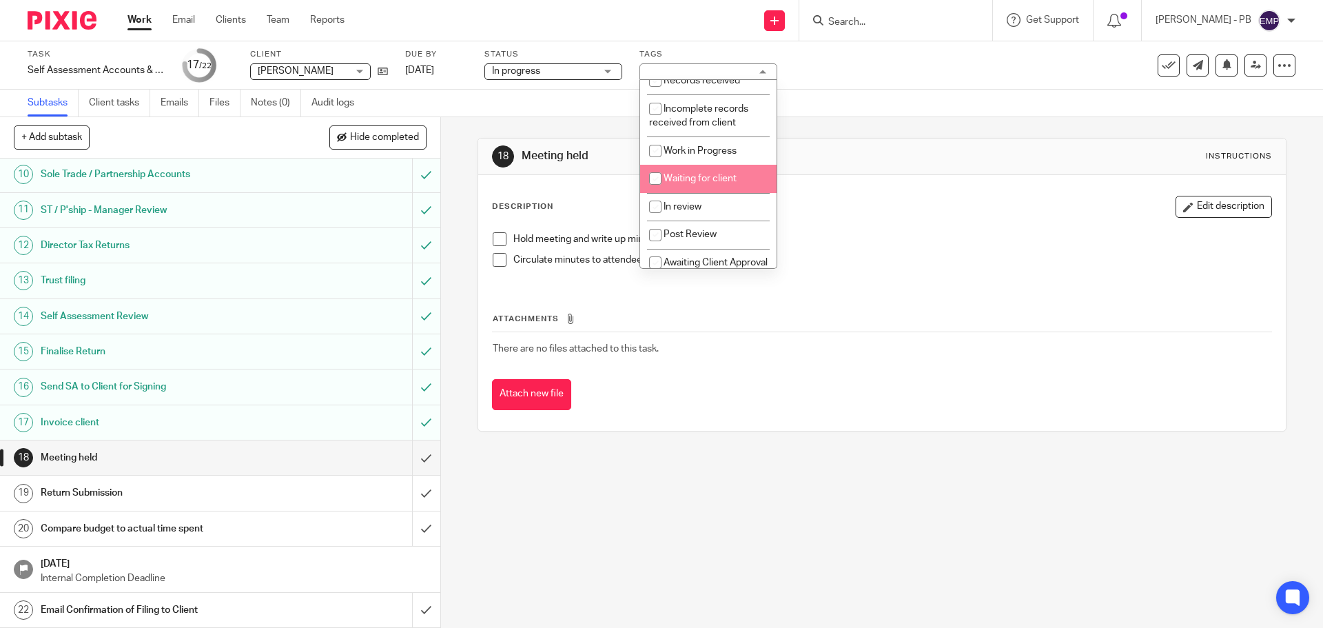
click at [728, 173] on li "Waiting for client" at bounding box center [708, 179] width 136 height 28
checkbox input "true"
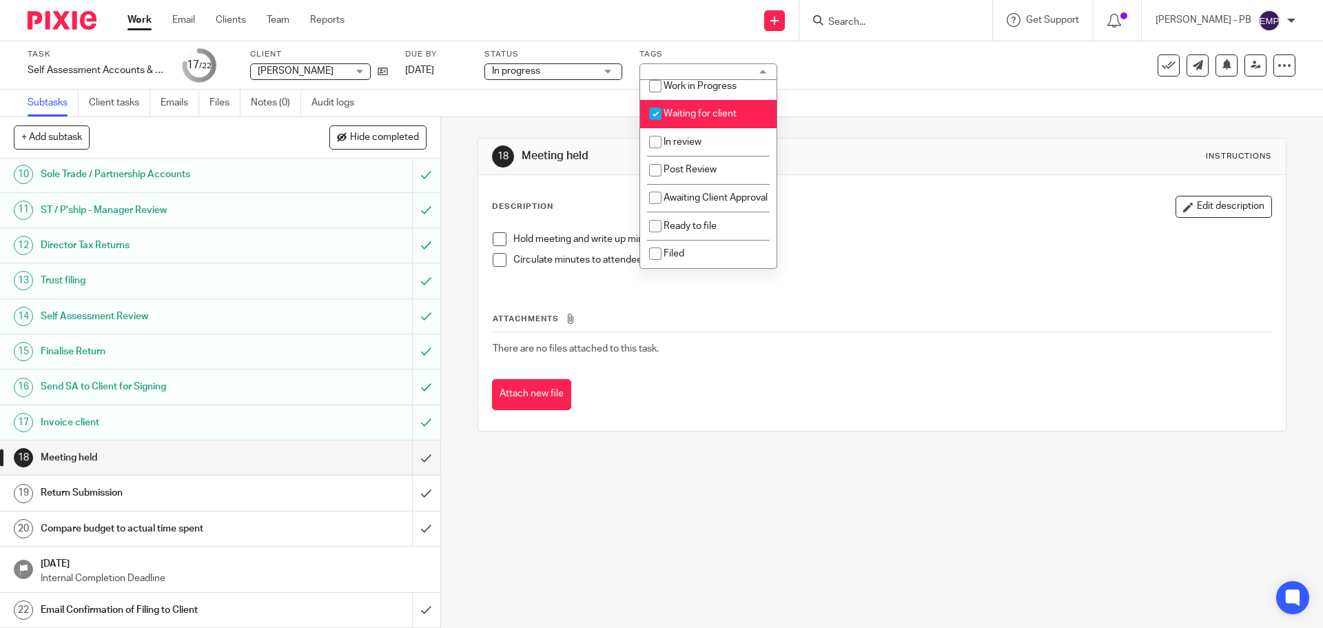
scroll to position [138, 0]
click at [721, 187] on li "Awaiting Client Approval" at bounding box center [708, 198] width 136 height 28
checkbox input "true"
click at [691, 114] on li "Waiting for client" at bounding box center [708, 114] width 136 height 28
checkbox input "false"
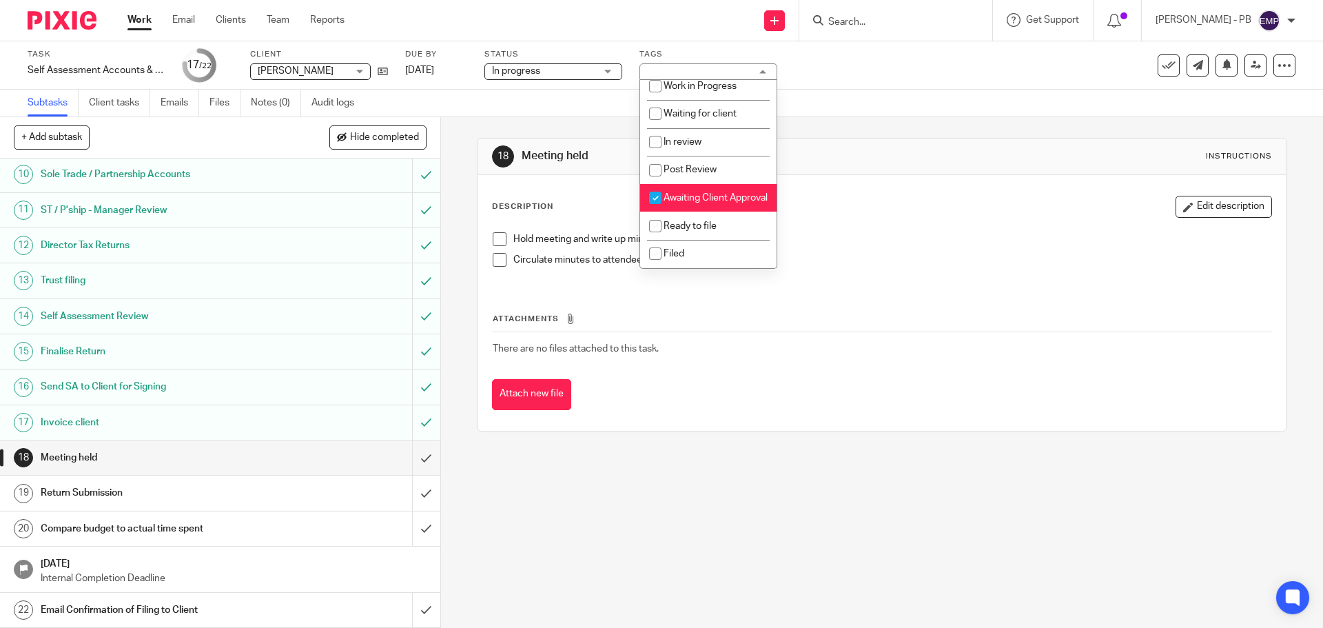
scroll to position [147, 0]
click at [451, 180] on div "18 Meeting held Instructions Description Edit description Hold meeting and writ…" at bounding box center [882, 372] width 882 height 510
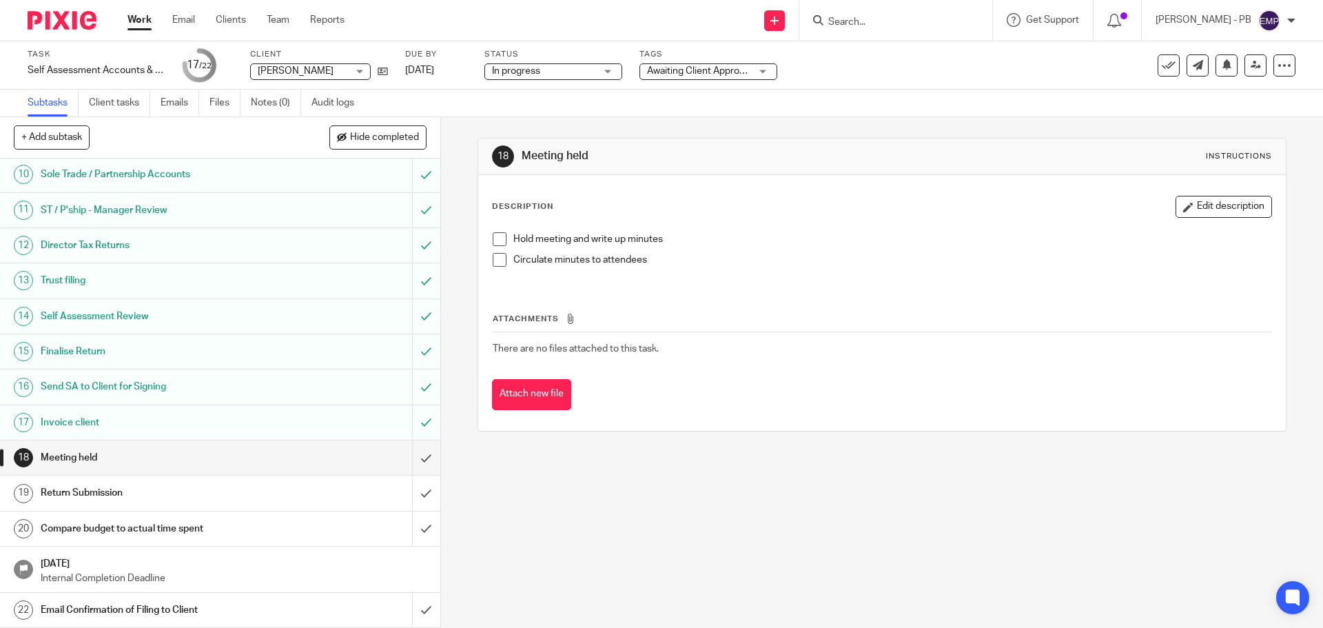
click at [134, 23] on link "Work" at bounding box center [139, 20] width 24 height 14
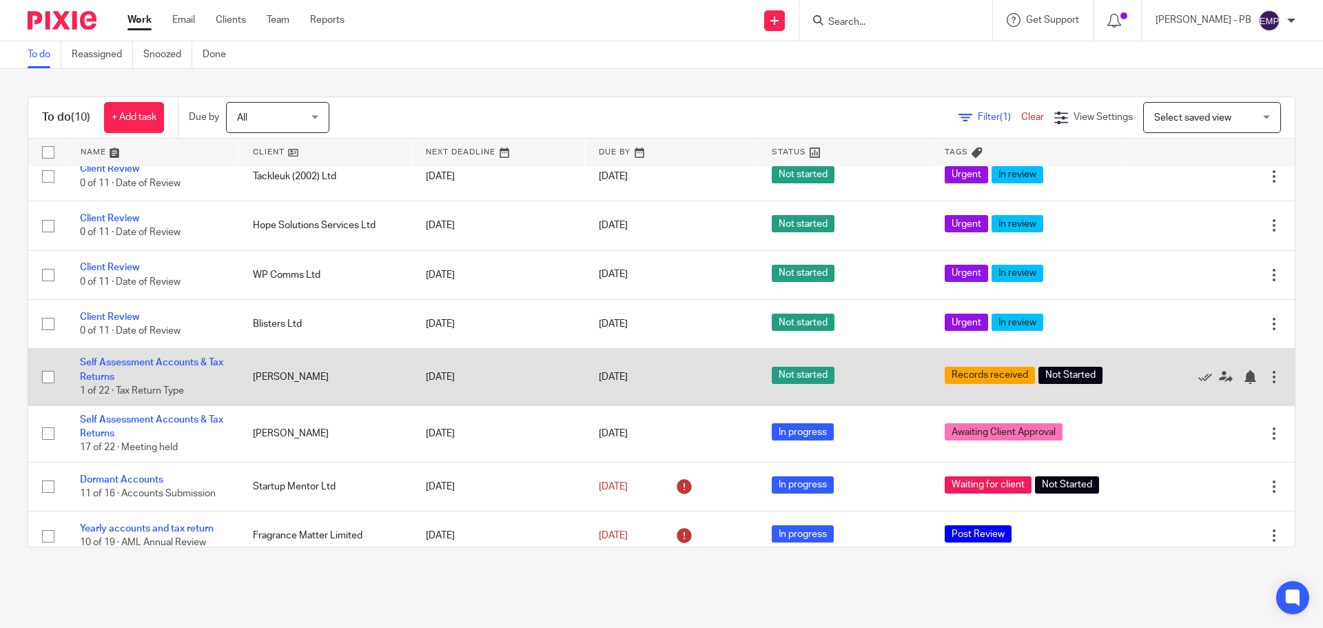
scroll to position [148, 0]
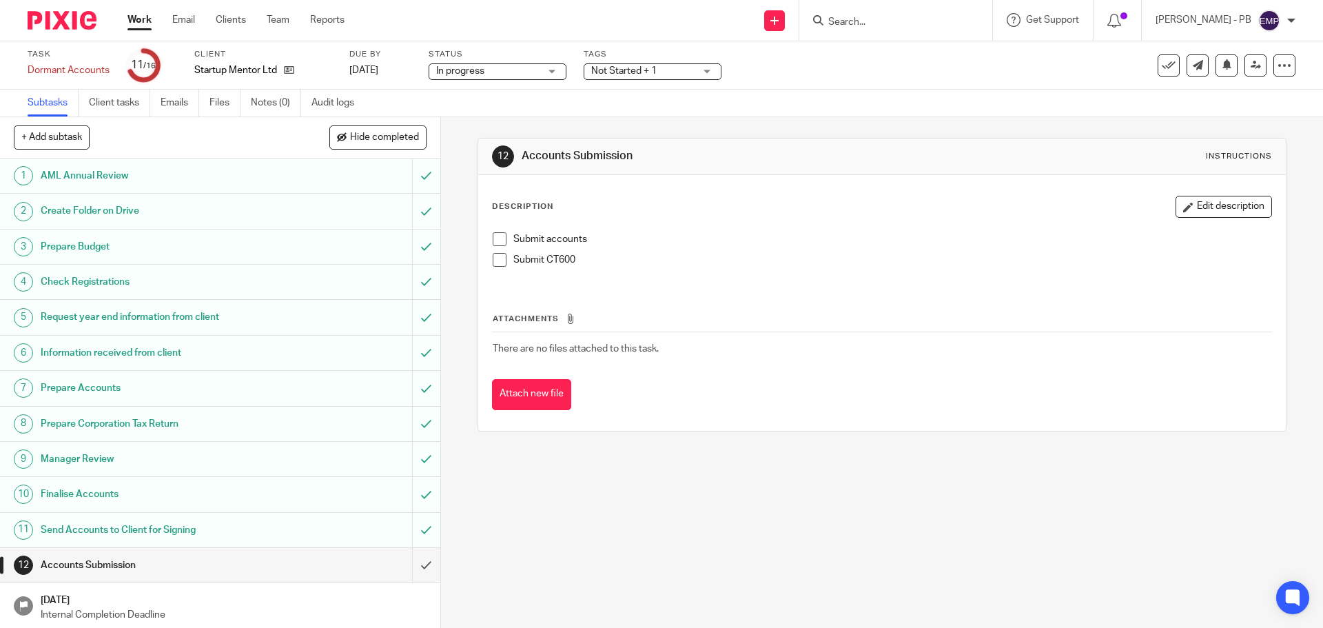
click at [637, 70] on span "Not Started + 1" at bounding box center [623, 71] width 65 height 10
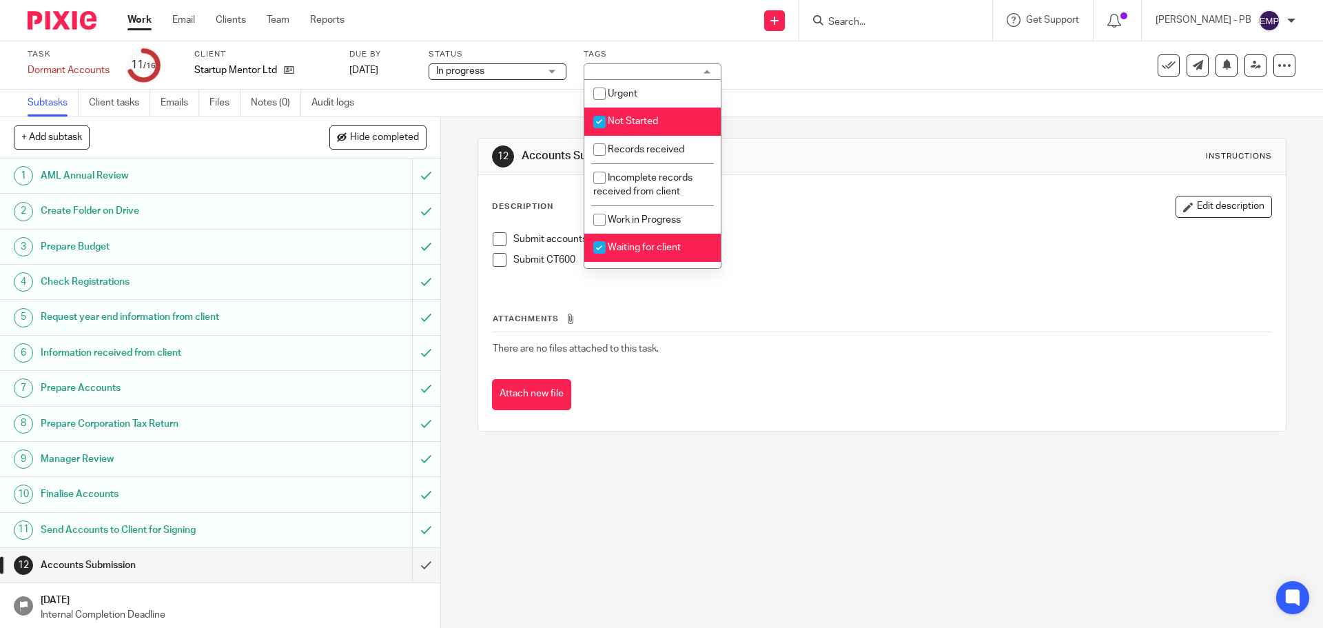
drag, startPoint x: 637, startPoint y: 117, endPoint x: 634, endPoint y: 141, distance: 23.6
click at [636, 118] on span "Not Started" at bounding box center [633, 121] width 50 height 10
checkbox input "false"
click at [633, 254] on li "Waiting for client" at bounding box center [652, 248] width 136 height 28
checkbox input "false"
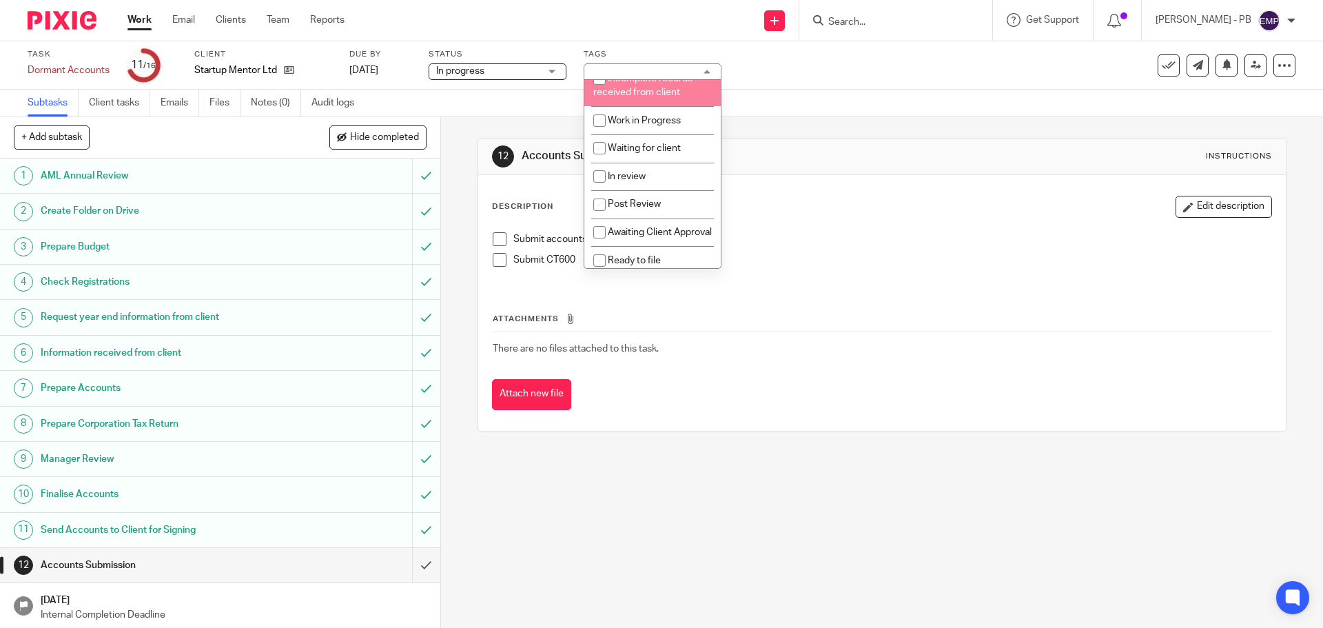
scroll to position [138, 0]
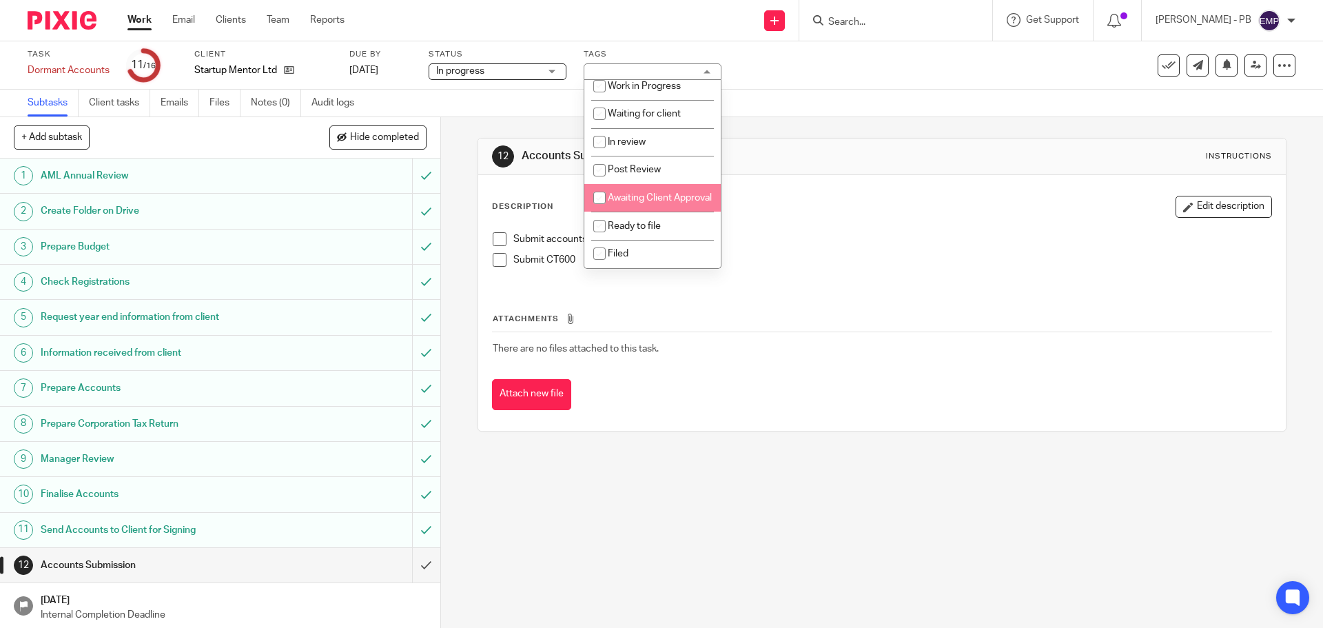
click at [651, 198] on span "Awaiting Client Approval" at bounding box center [660, 198] width 104 height 10
checkbox input "true"
click at [460, 180] on div "12 Accounts Submission Instructions Description Edit description Submit account…" at bounding box center [882, 372] width 882 height 510
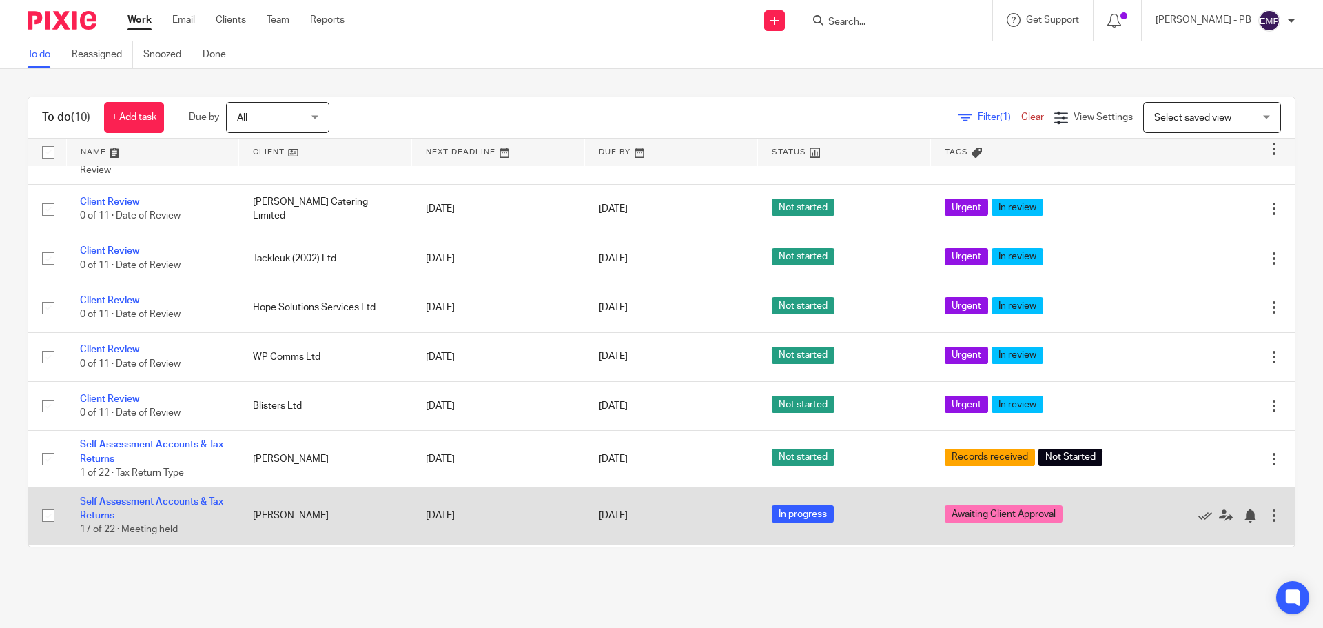
scroll to position [148, 0]
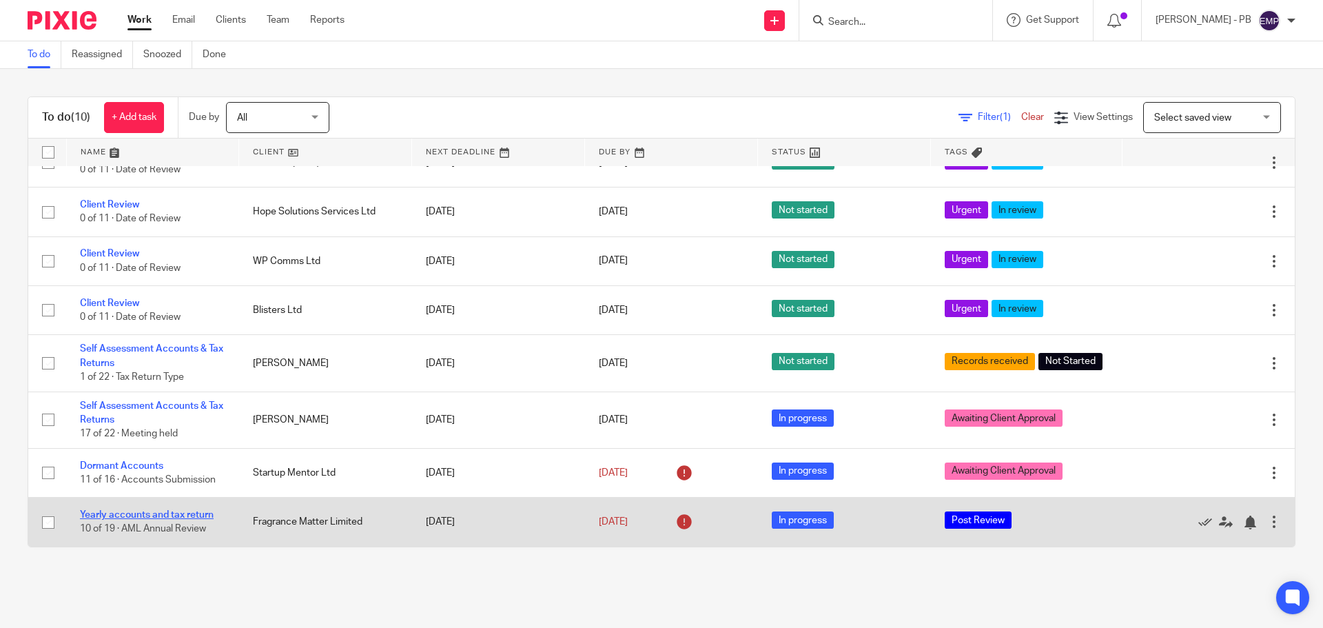
drag, startPoint x: 193, startPoint y: 520, endPoint x: 173, endPoint y: 516, distance: 20.4
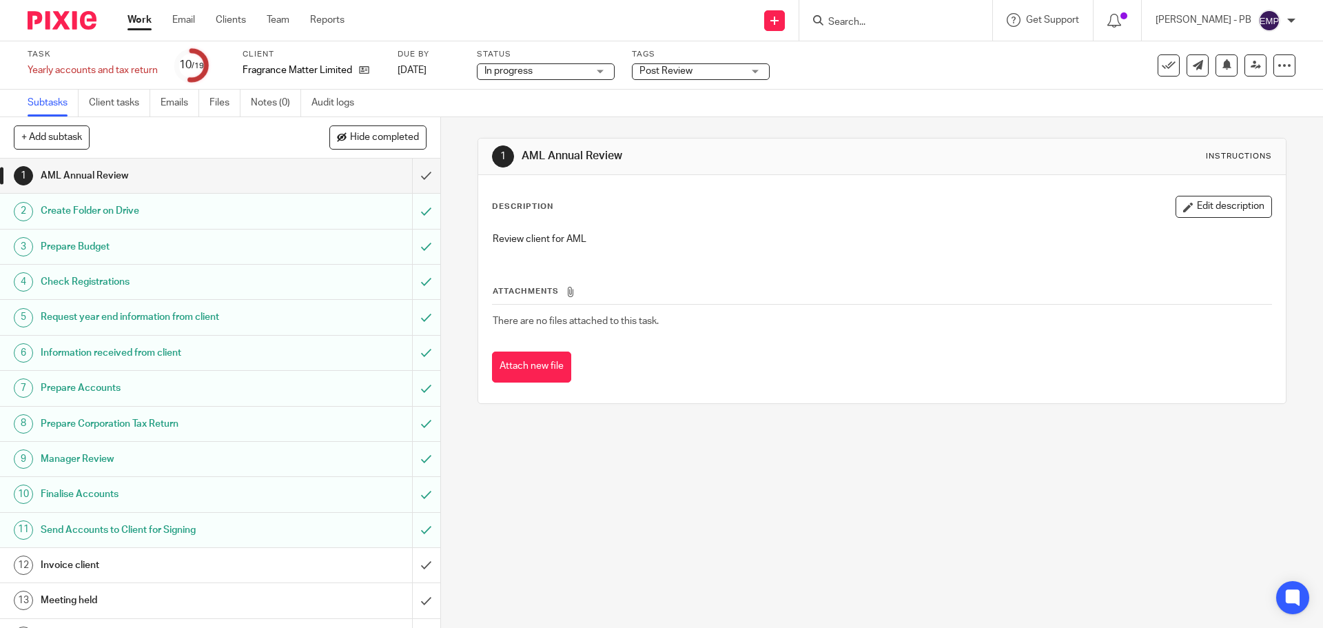
click at [669, 70] on span "Post Review" at bounding box center [665, 71] width 53 height 10
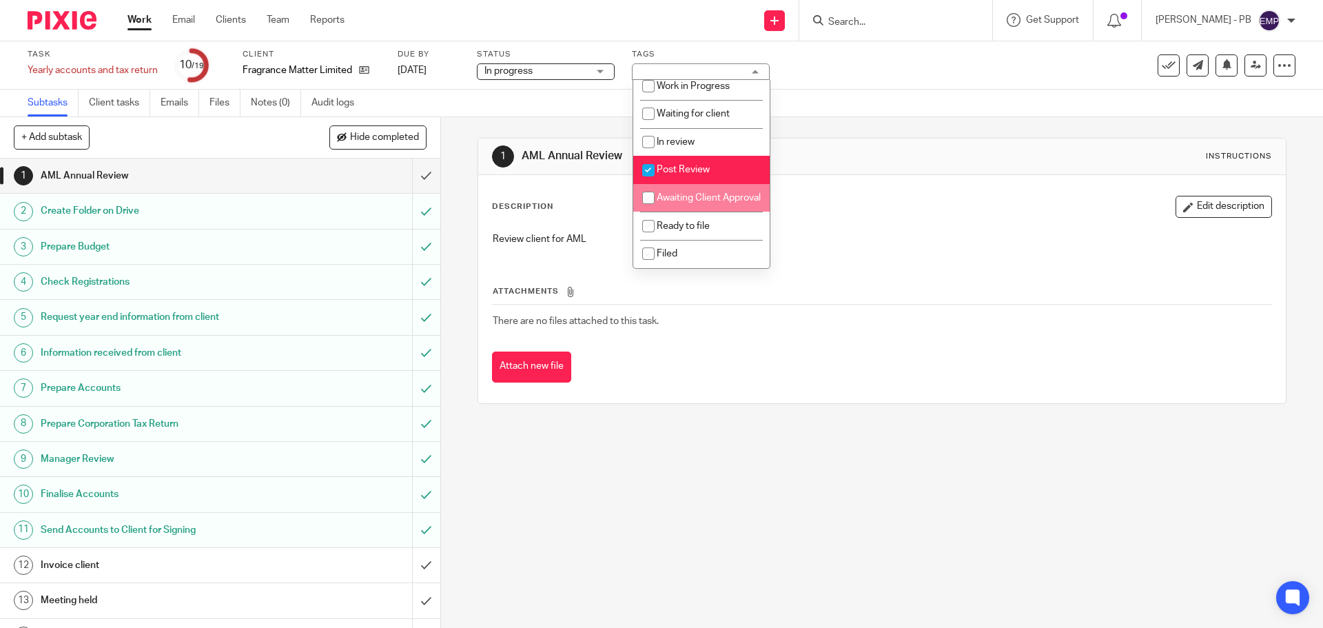
scroll to position [147, 0]
drag, startPoint x: 679, startPoint y: 157, endPoint x: 687, endPoint y: 180, distance: 24.2
click at [679, 165] on span "Post Review" at bounding box center [683, 170] width 53 height 10
checkbox input "false"
click at [688, 193] on span "Awaiting Client Approval" at bounding box center [709, 198] width 104 height 10
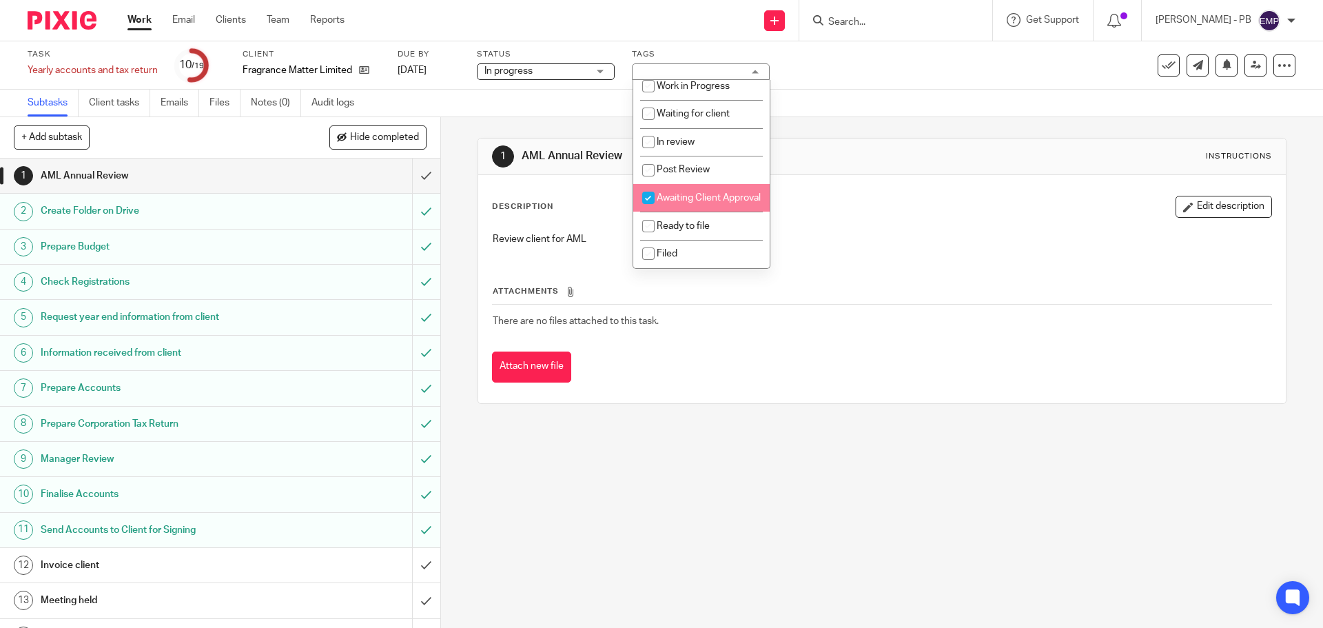
checkbox input "true"
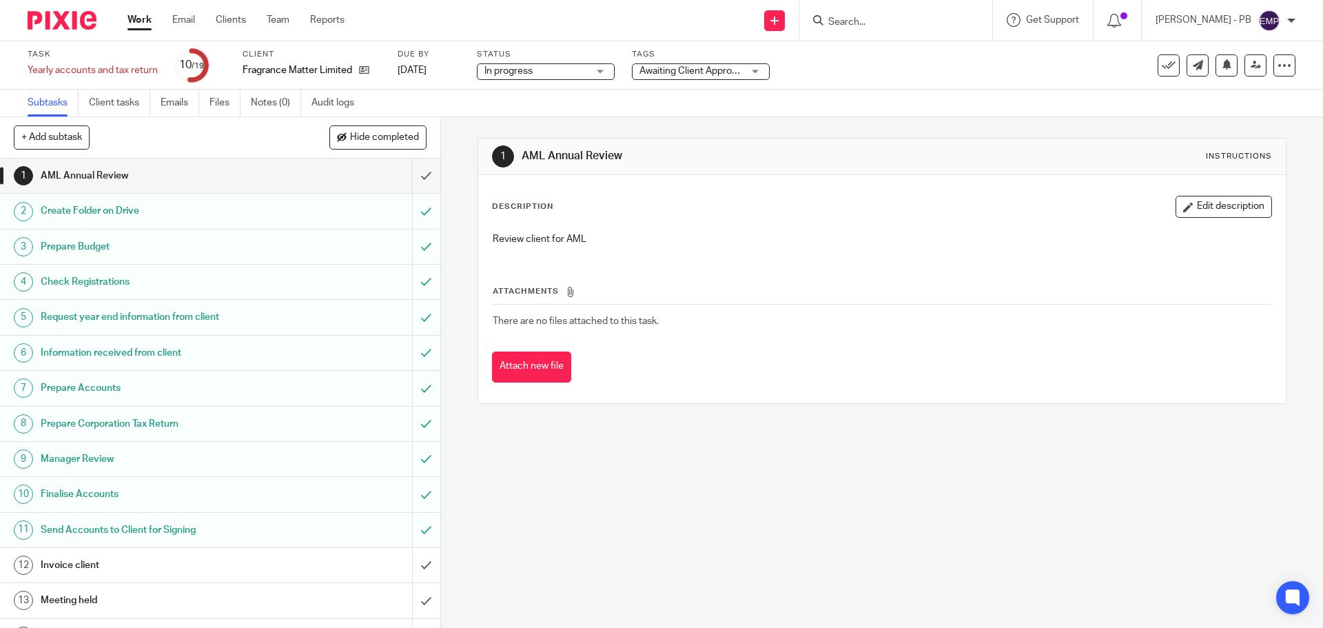
click at [449, 172] on div "1 AML Annual Review Instructions Description Edit description Review client for…" at bounding box center [882, 372] width 882 height 510
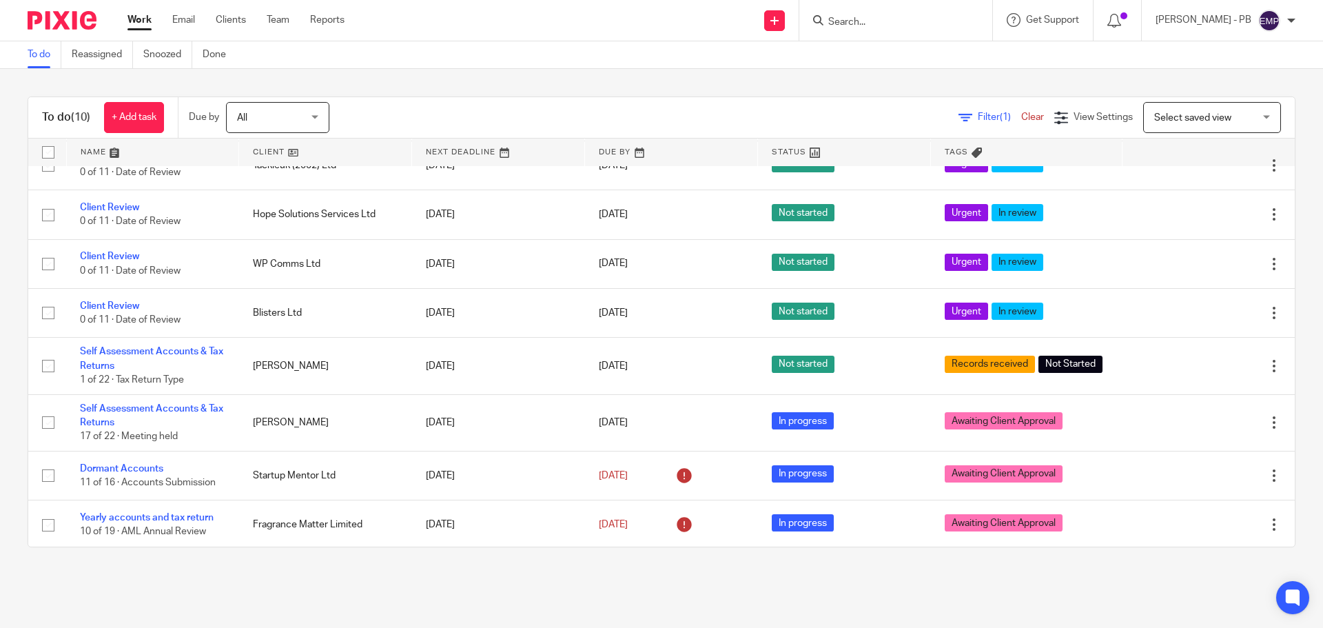
scroll to position [148, 0]
